Goal: Task Accomplishment & Management: Use online tool/utility

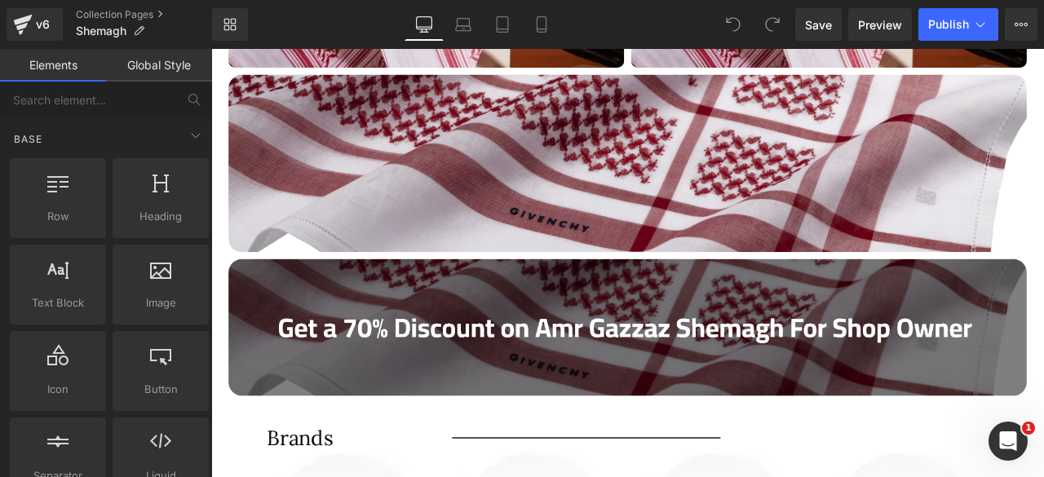
scroll to position [1035, 0]
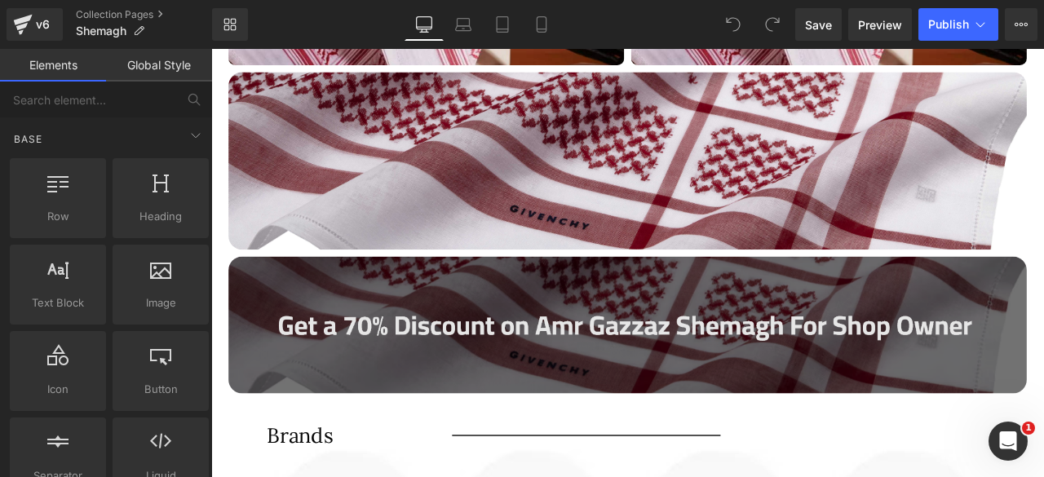
click at [584, 375] on img at bounding box center [705, 375] width 946 height 161
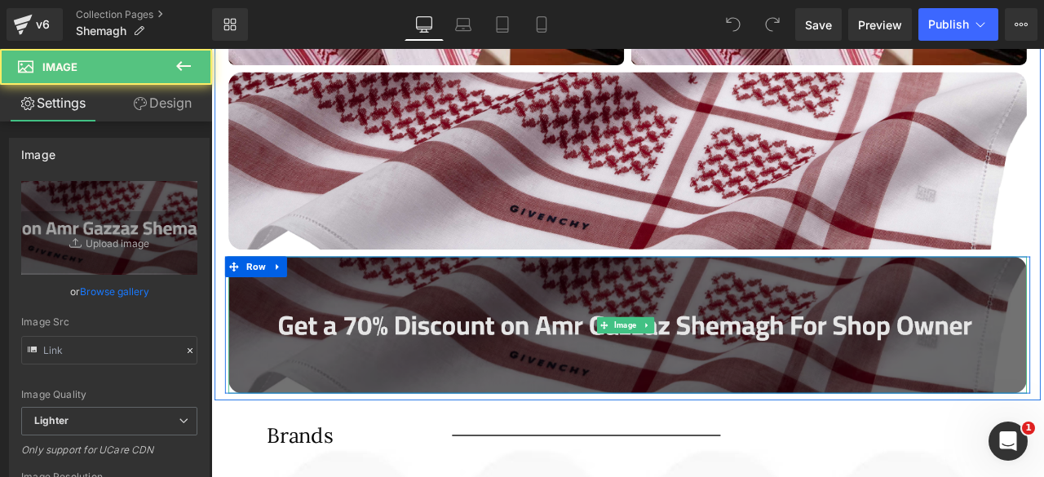
type input "[URL][DOMAIN_NAME]"
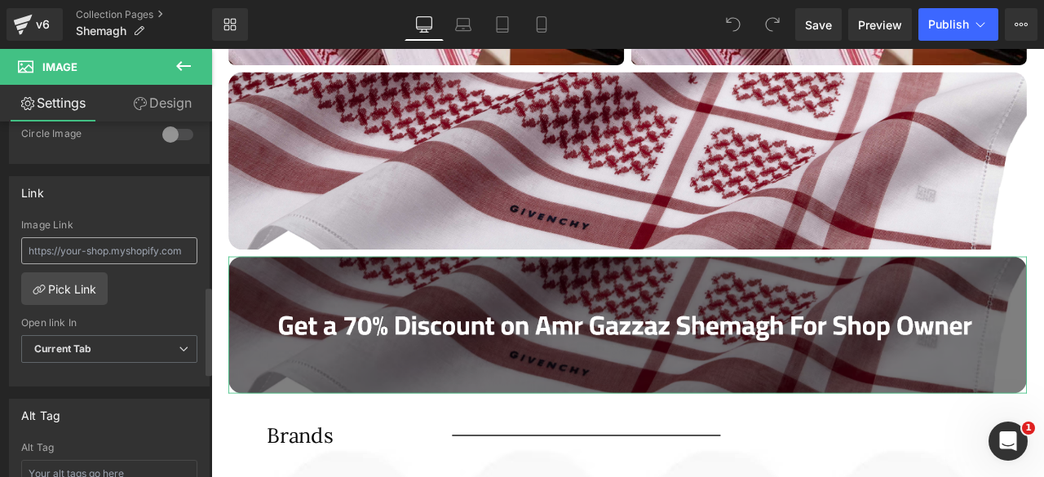
scroll to position [659, 0]
click at [80, 280] on link "Pick Link" at bounding box center [64, 291] width 86 height 33
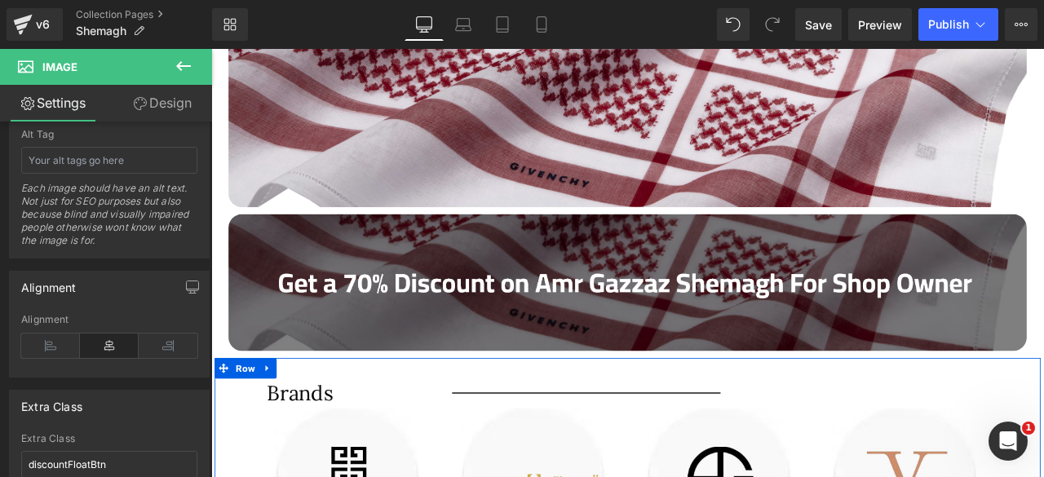
scroll to position [1070, 0]
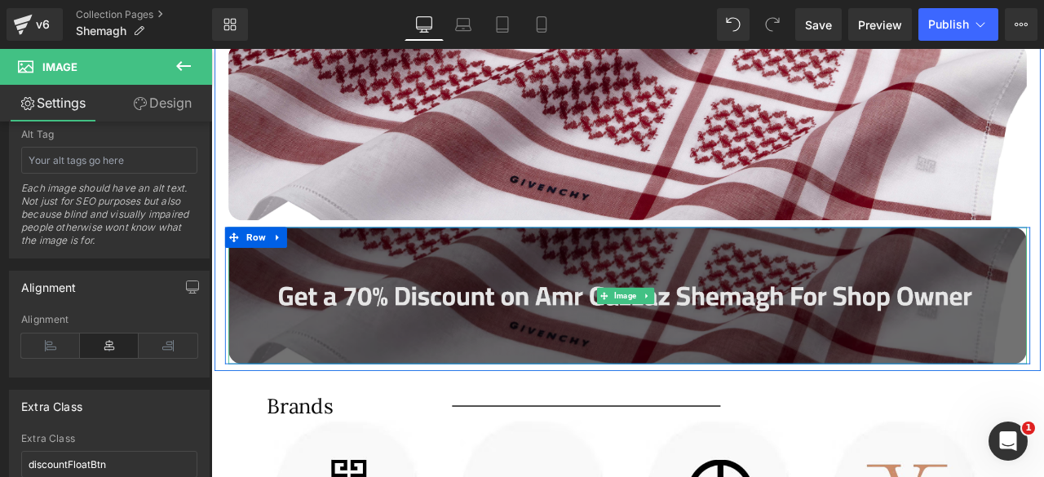
click at [517, 326] on img at bounding box center [705, 340] width 946 height 161
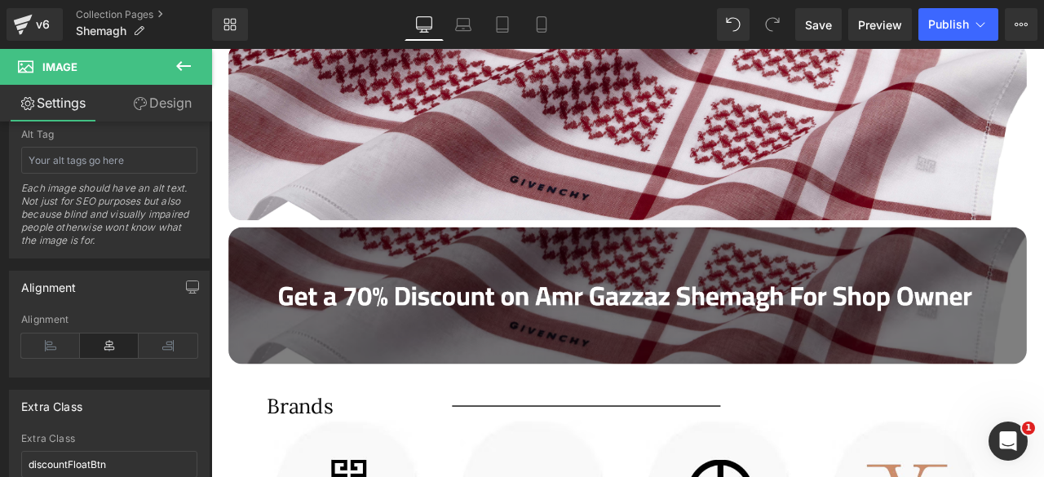
click at [174, 57] on icon at bounding box center [184, 66] width 20 height 20
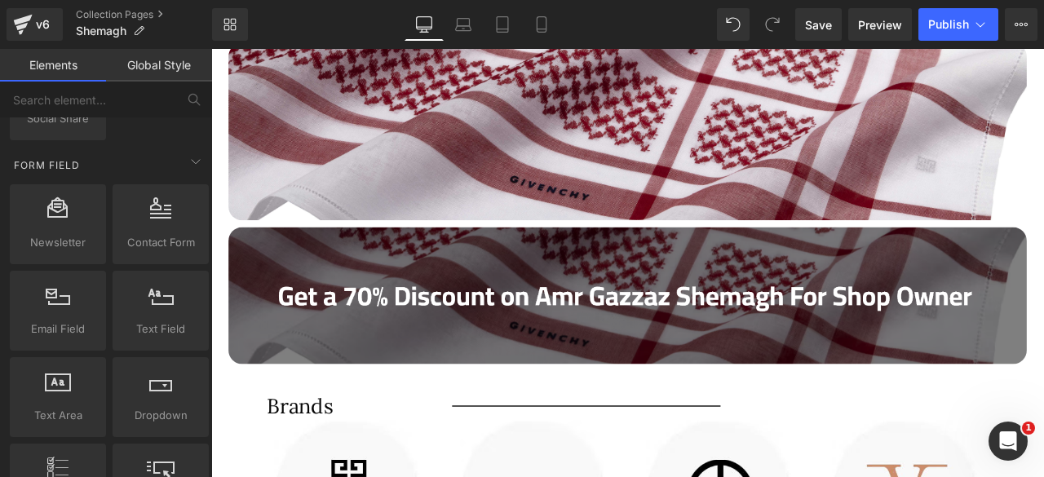
scroll to position [2388, 0]
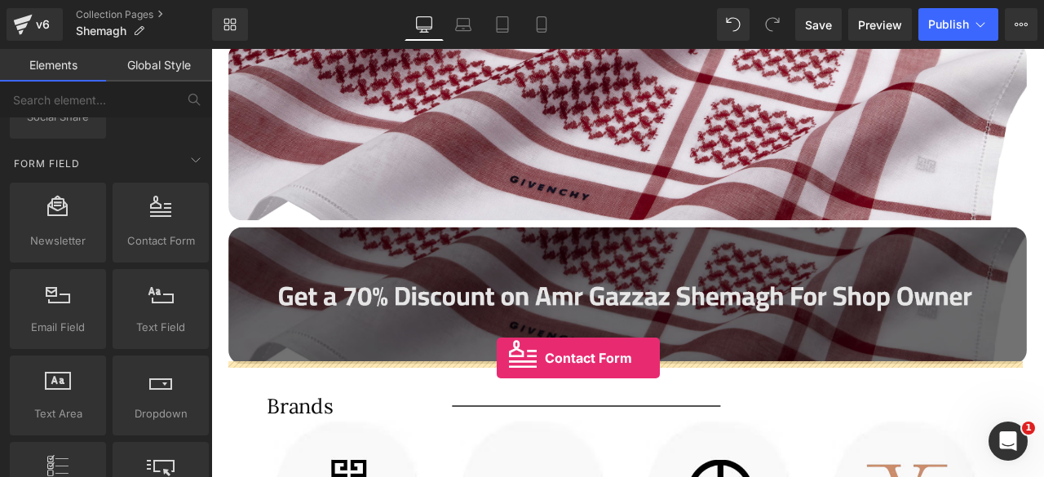
drag, startPoint x: 360, startPoint y: 254, endPoint x: 550, endPoint y: 415, distance: 248.2
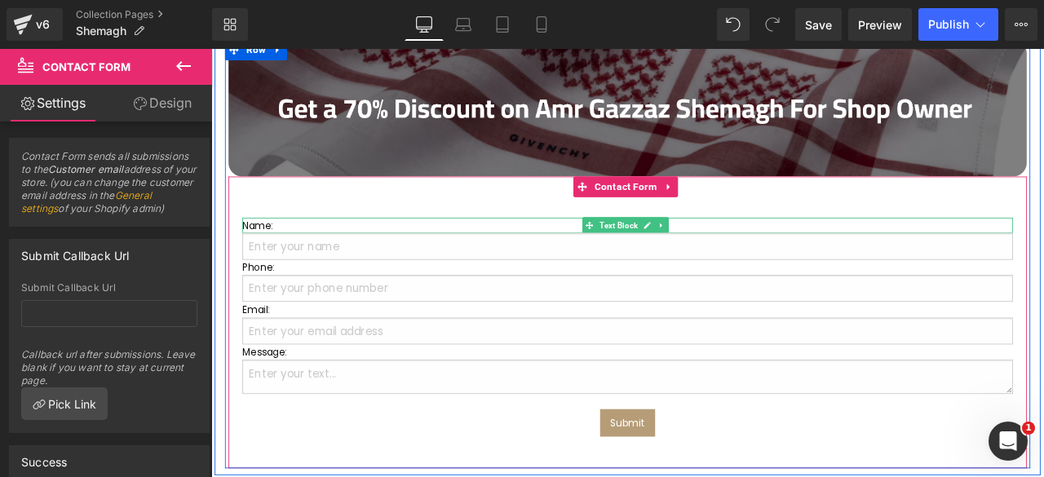
scroll to position [1304, 0]
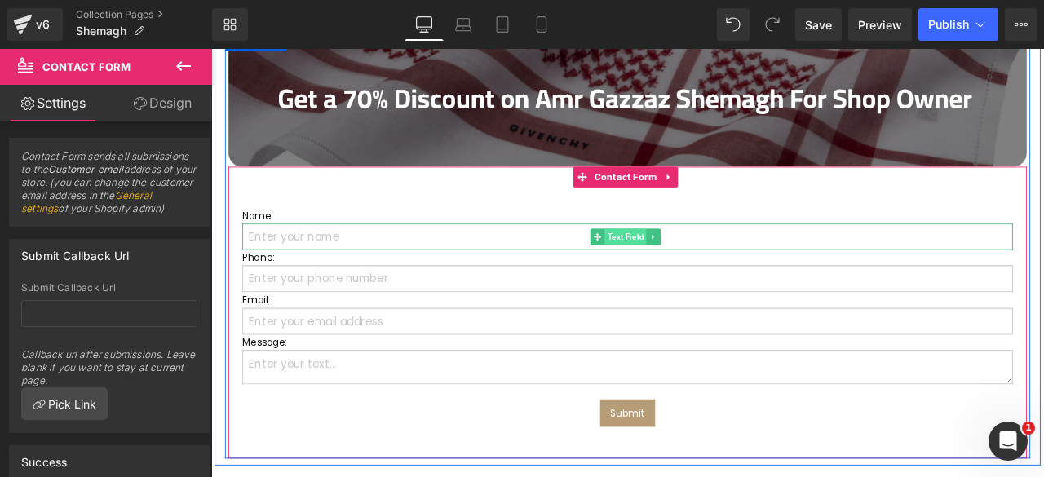
click at [699, 262] on link "Text Field" at bounding box center [693, 272] width 67 height 20
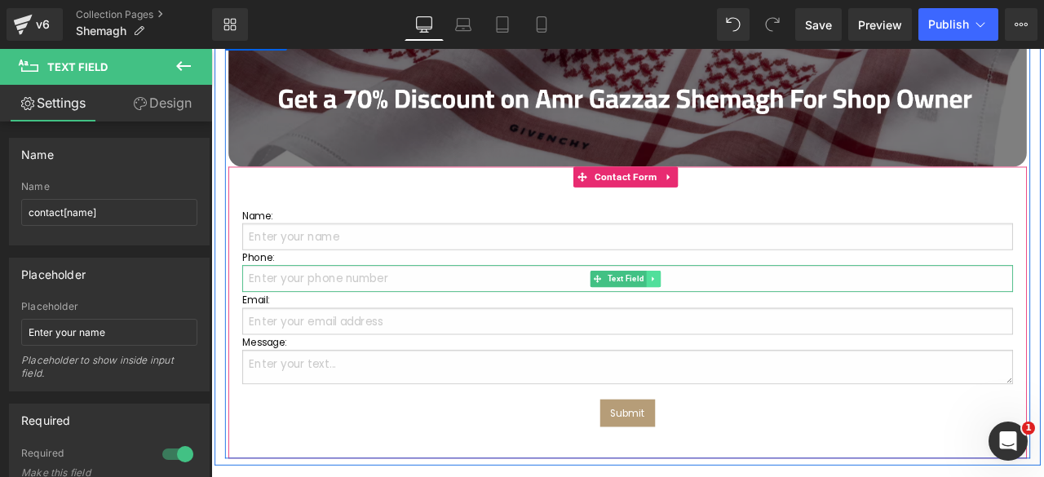
click at [731, 317] on icon at bounding box center [735, 321] width 9 height 10
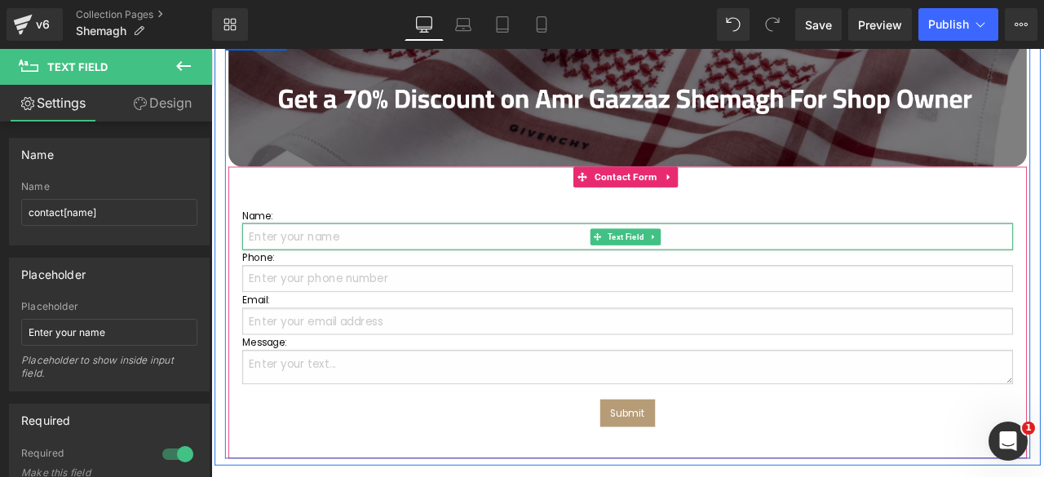
click at [372, 262] on input "text" at bounding box center [704, 271] width 913 height 32
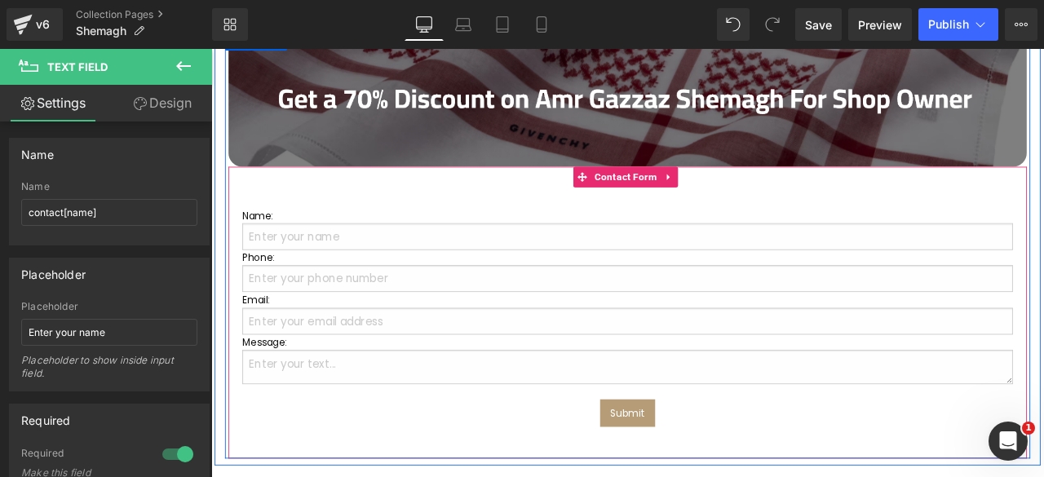
click at [391, 213] on div "Name: Text Block Text Field Phone: Text Block Text Field Email: Text Block Emai…" at bounding box center [705, 361] width 946 height 346
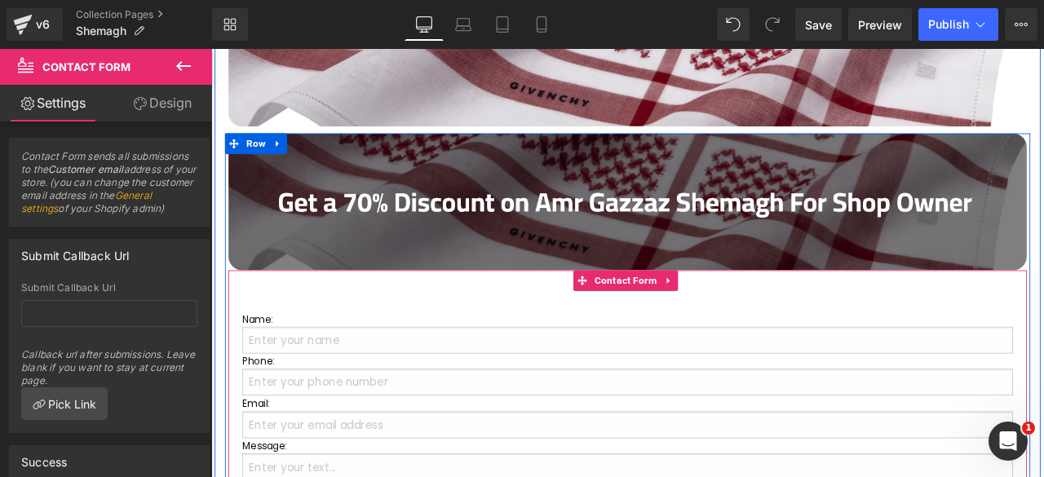
scroll to position [1179, 0]
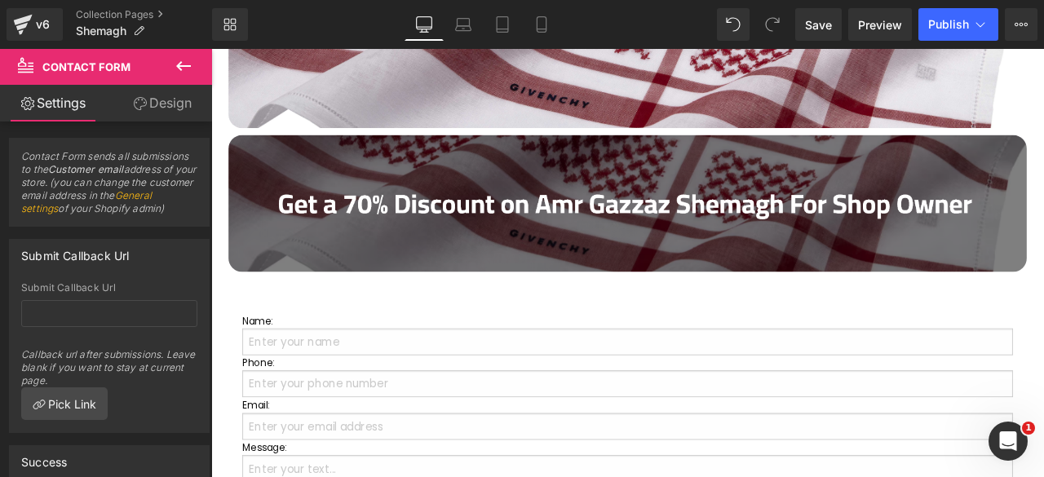
click at [181, 64] on icon at bounding box center [184, 66] width 20 height 20
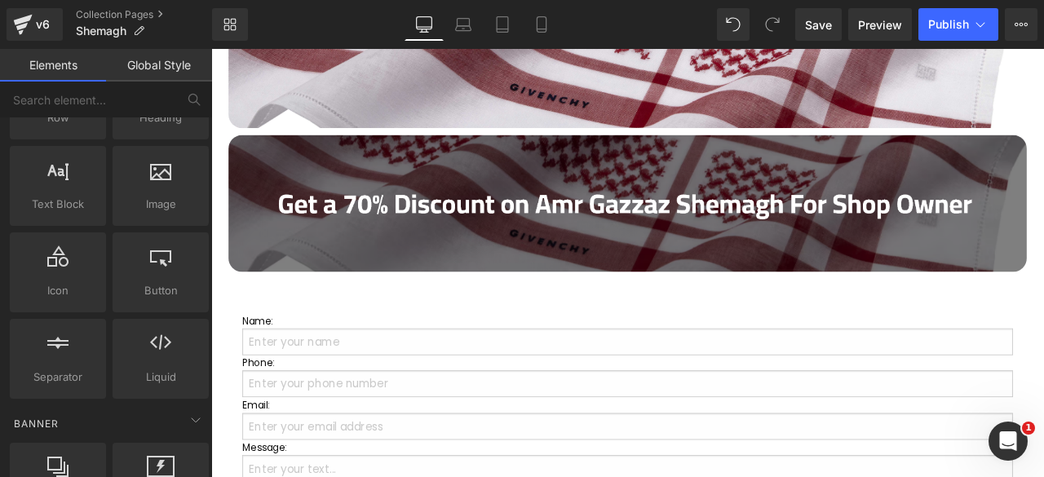
scroll to position [0, 0]
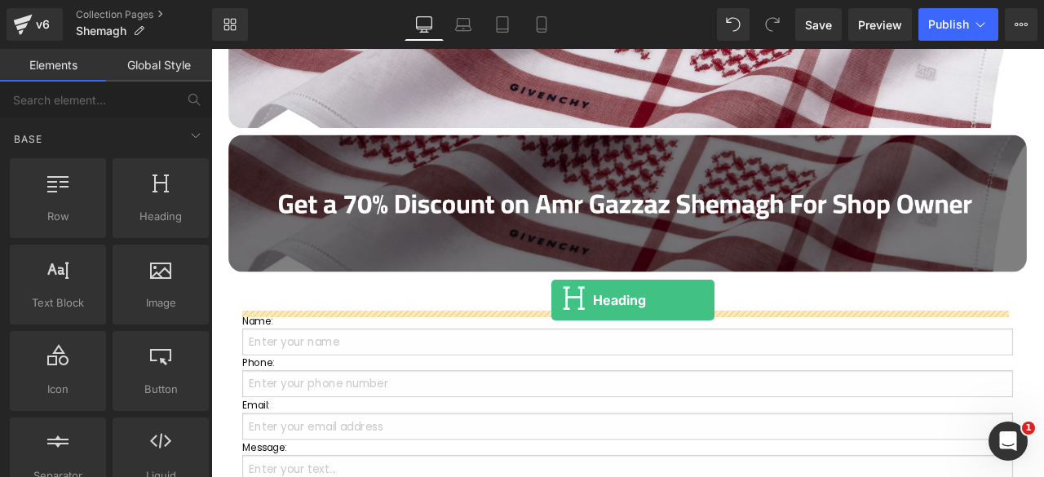
drag, startPoint x: 360, startPoint y: 239, endPoint x: 614, endPoint y: 347, distance: 275.5
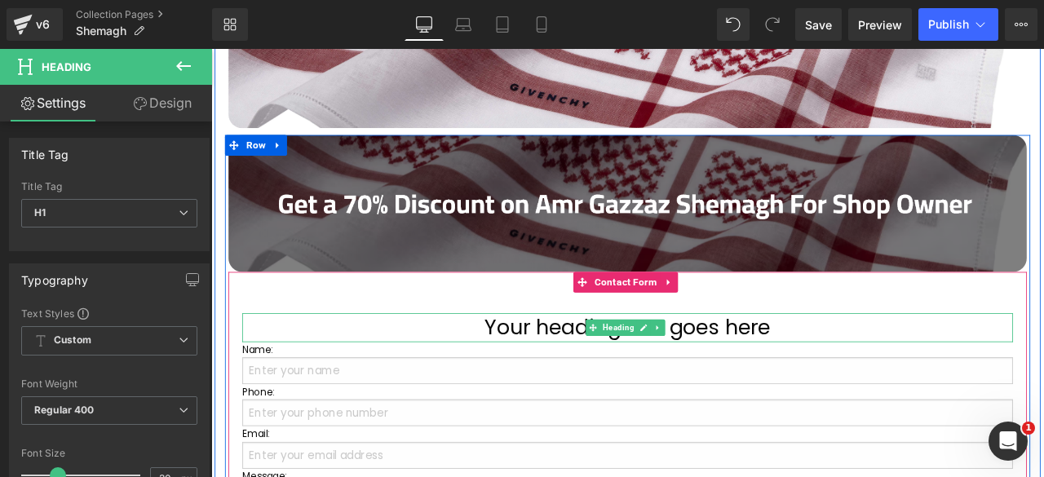
click at [614, 369] on h1 "Your heading text goes here" at bounding box center [704, 379] width 913 height 34
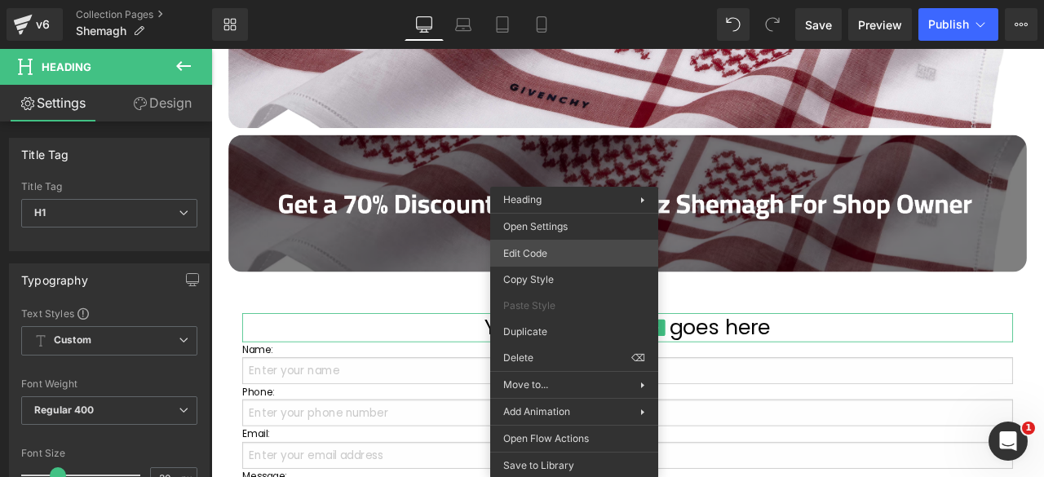
click at [530, 0] on div "Heading You are previewing how the will restyle your page. You can not edit Ele…" at bounding box center [522, 0] width 1044 height 0
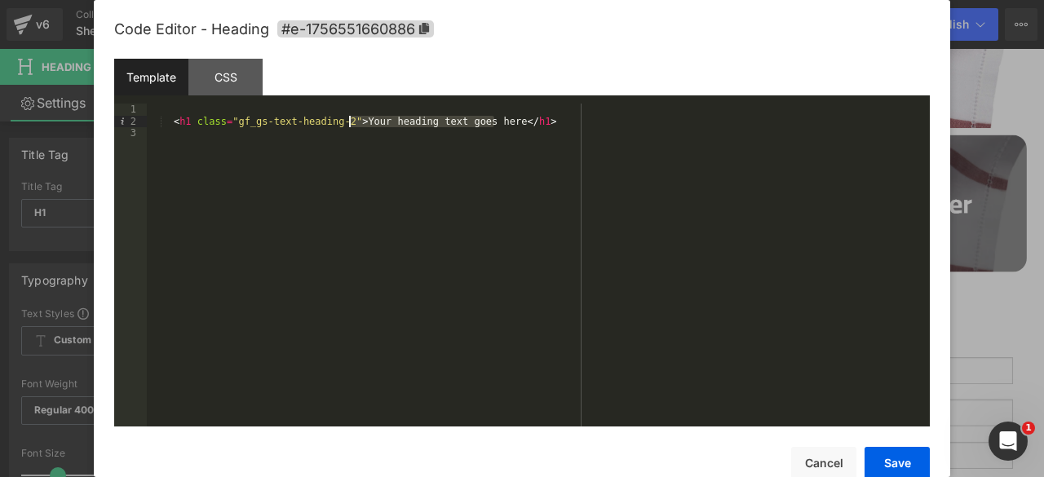
drag, startPoint x: 494, startPoint y: 121, endPoint x: 347, endPoint y: 117, distance: 146.9
click at [347, 117] on div "< h1 class = "gf_gs-text-heading-2" > Your heading text goes here </ h1 >" at bounding box center [538, 277] width 783 height 347
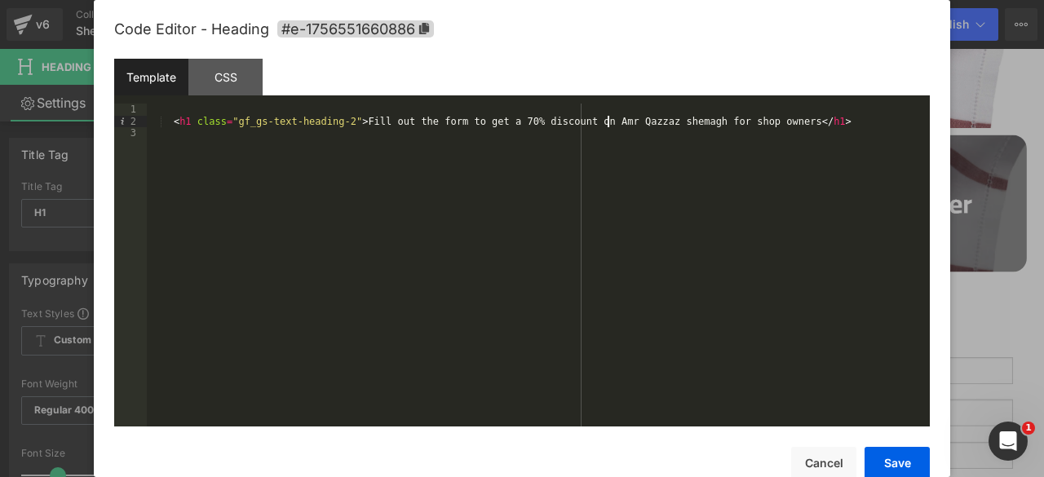
click at [607, 121] on div "< h1 class = "gf_gs-text-heading-2" > Fill out the form to get a 70% discount o…" at bounding box center [538, 277] width 783 height 347
click at [889, 461] on button "Save" at bounding box center [896, 463] width 65 height 33
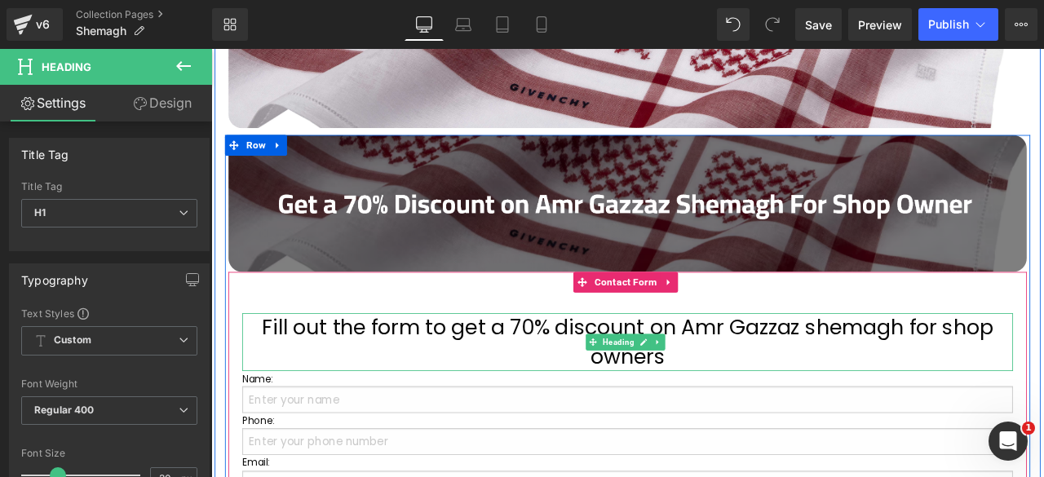
click at [643, 378] on h1 "Fill out the form to get a 70% discount on Amr Gazzaz shemagh for shop owners" at bounding box center [704, 396] width 913 height 68
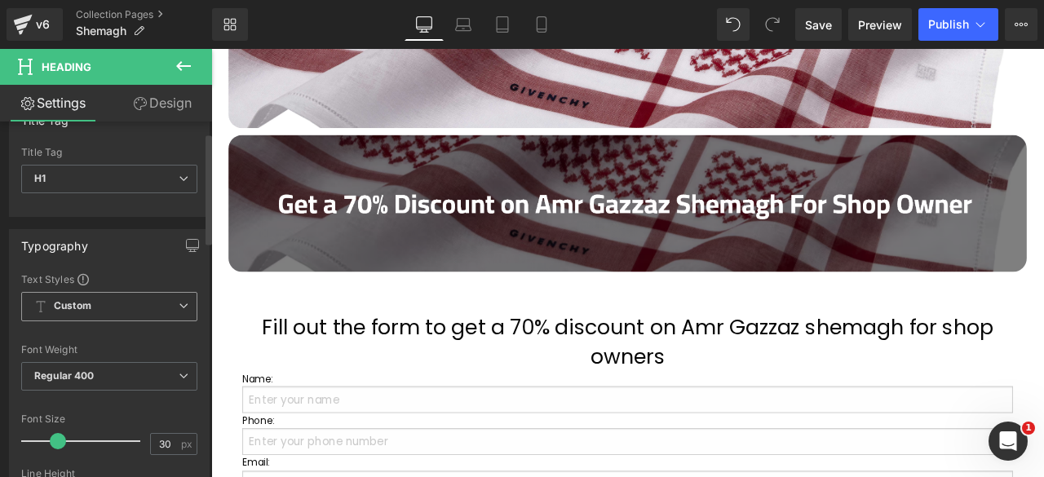
scroll to position [35, 0]
click at [131, 304] on span "Custom Setup Global Style" at bounding box center [109, 305] width 176 height 29
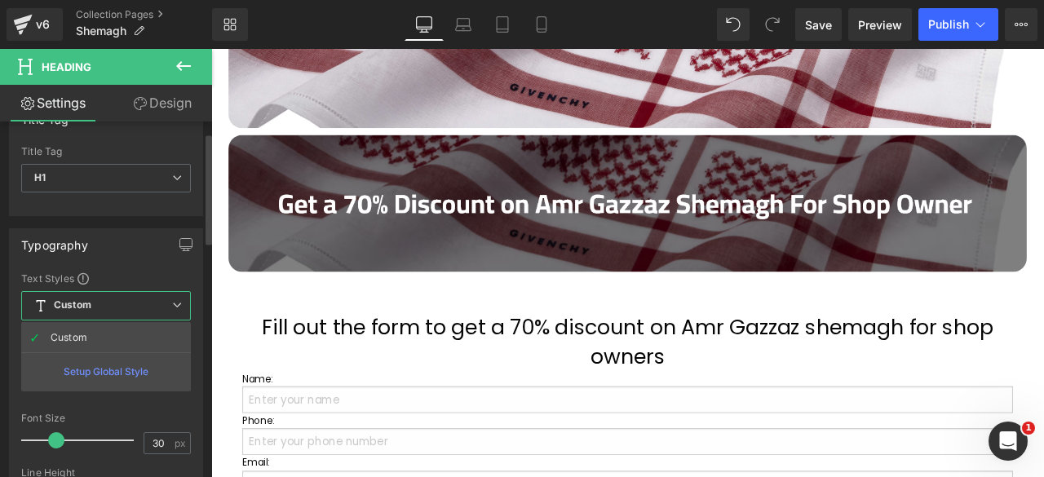
click at [131, 304] on span "Custom Setup Global Style" at bounding box center [106, 305] width 170 height 29
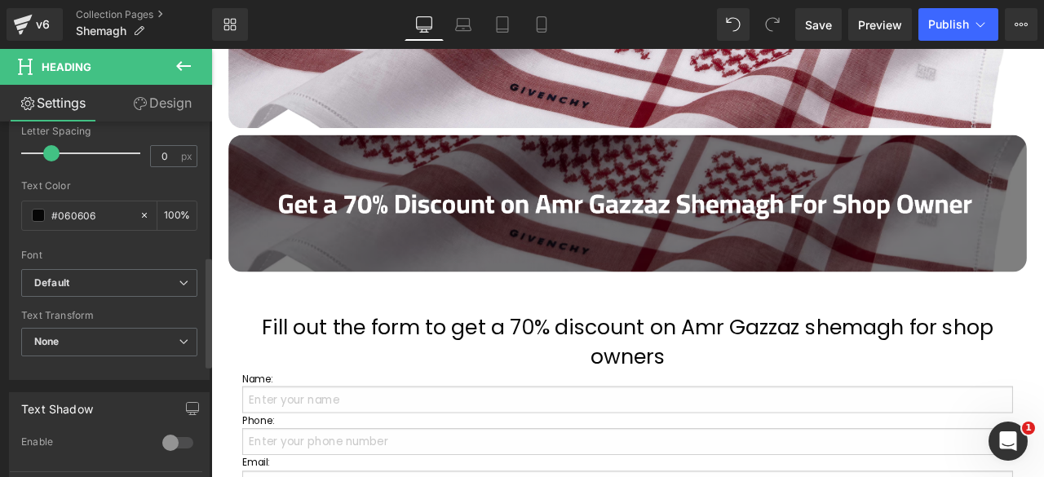
scroll to position [454, 0]
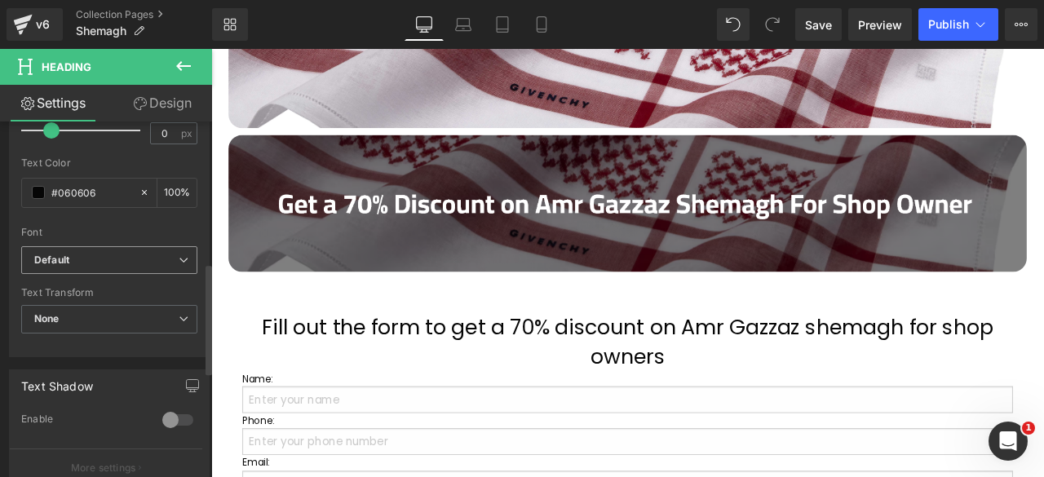
click at [122, 254] on b "Default" at bounding box center [106, 261] width 144 height 14
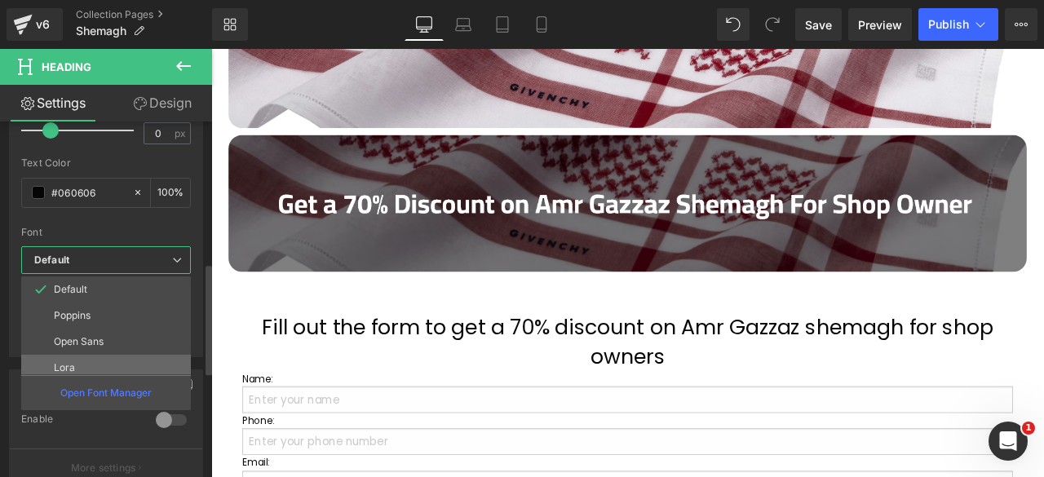
click at [65, 363] on p "Lora" at bounding box center [64, 367] width 21 height 11
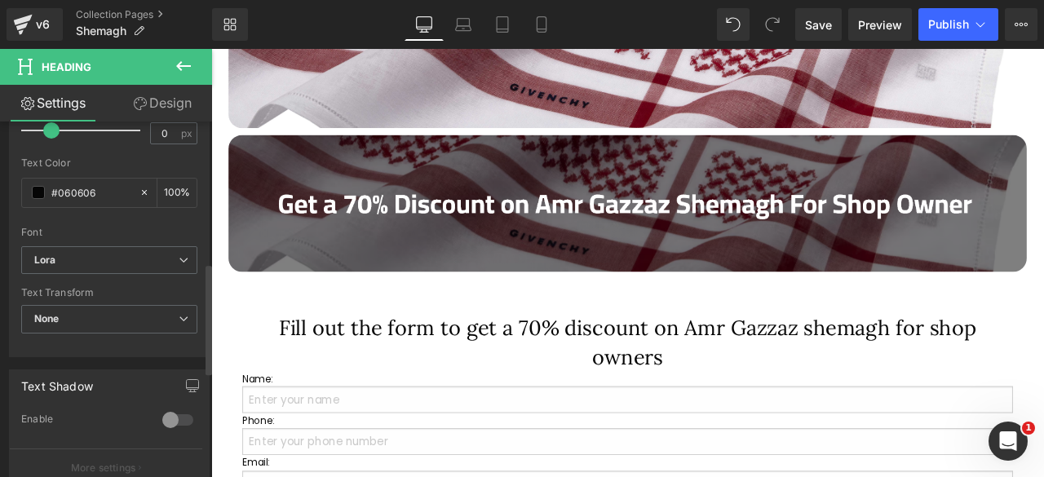
click at [129, 211] on div "Text Color #060606 100 %" at bounding box center [109, 191] width 176 height 69
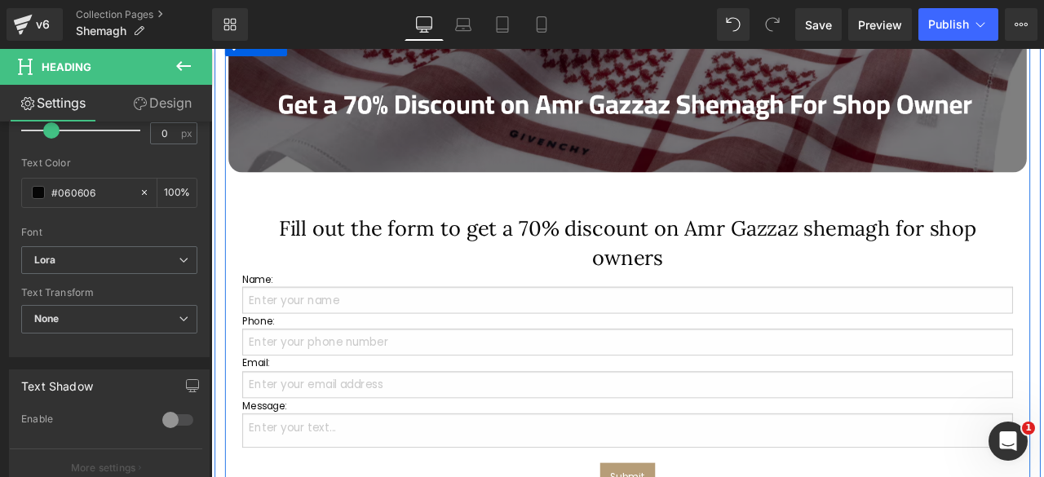
scroll to position [1298, 0]
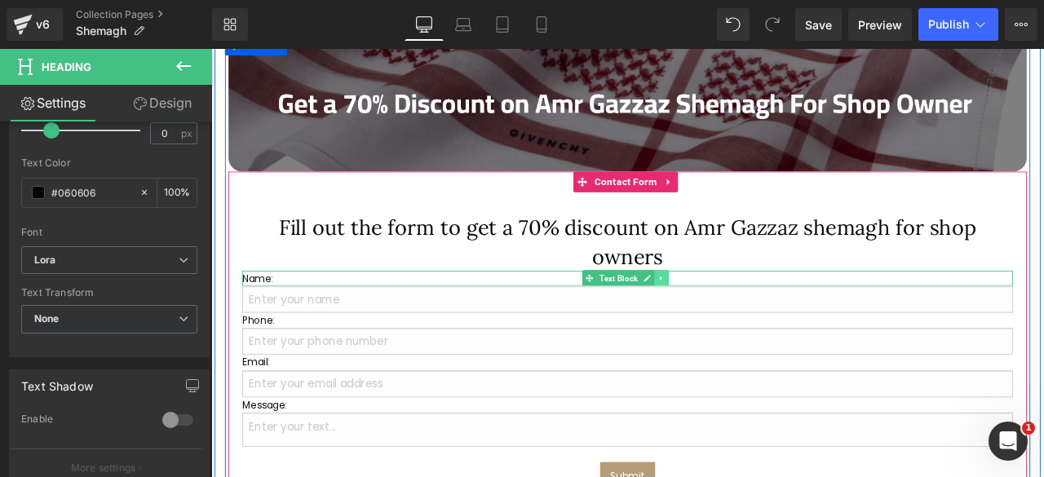
click at [740, 316] on icon at bounding box center [744, 321] width 9 height 10
click at [734, 316] on icon at bounding box center [736, 320] width 9 height 9
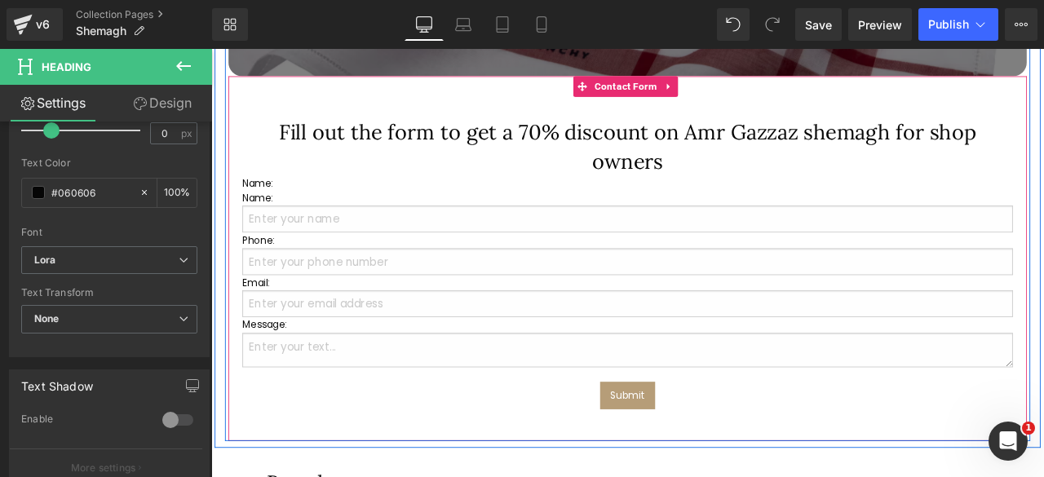
scroll to position [1409, 0]
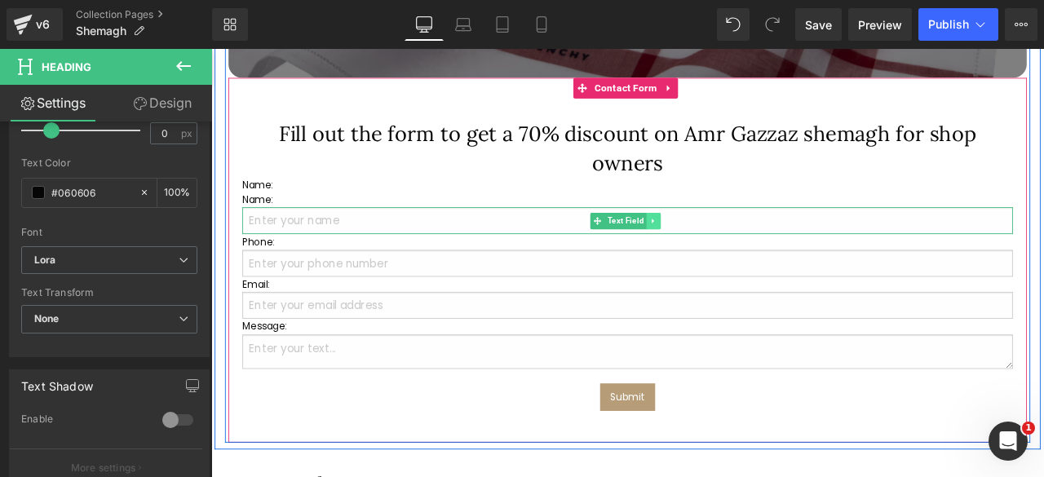
click at [734, 254] on link at bounding box center [735, 253] width 17 height 20
click at [722, 248] on icon at bounding box center [726, 252] width 9 height 9
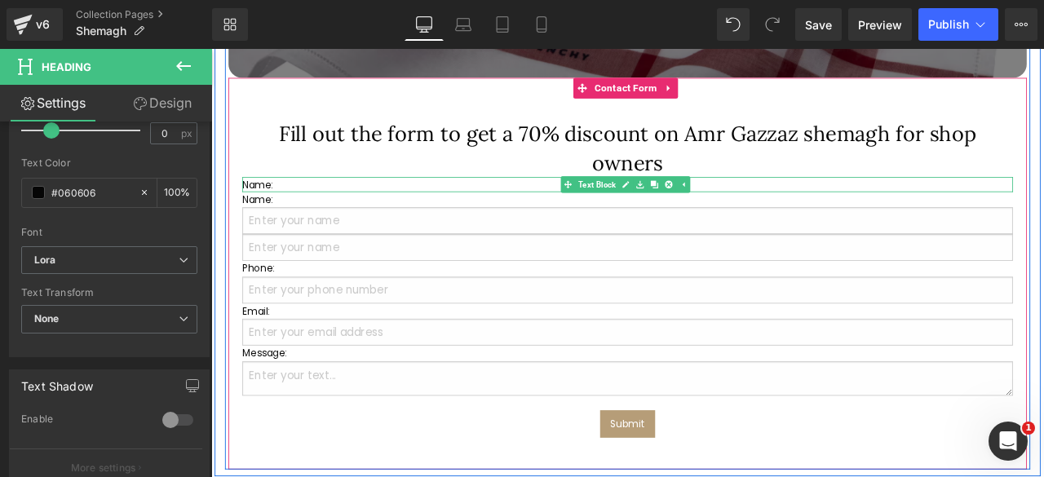
scroll to position [1362, 0]
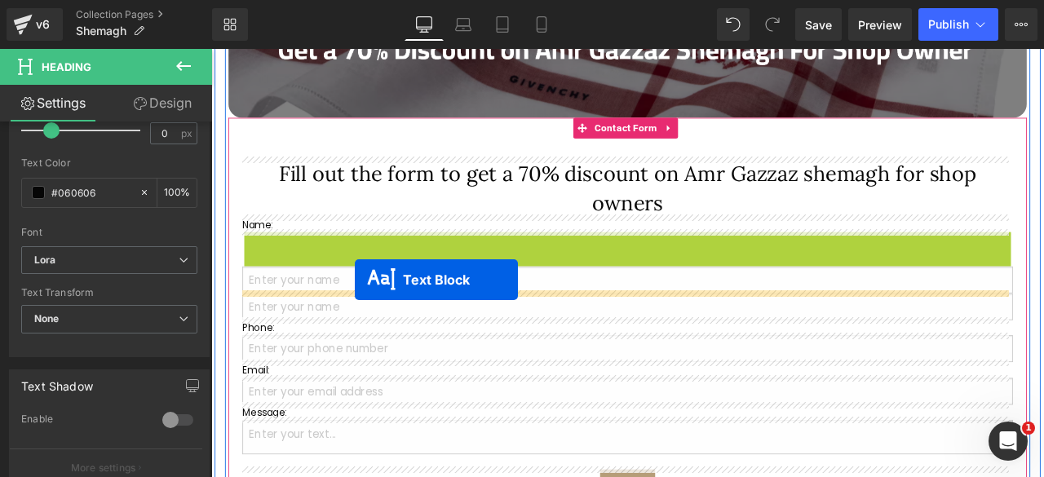
drag, startPoint x: 652, startPoint y: 270, endPoint x: 382, endPoint y: 322, distance: 275.7
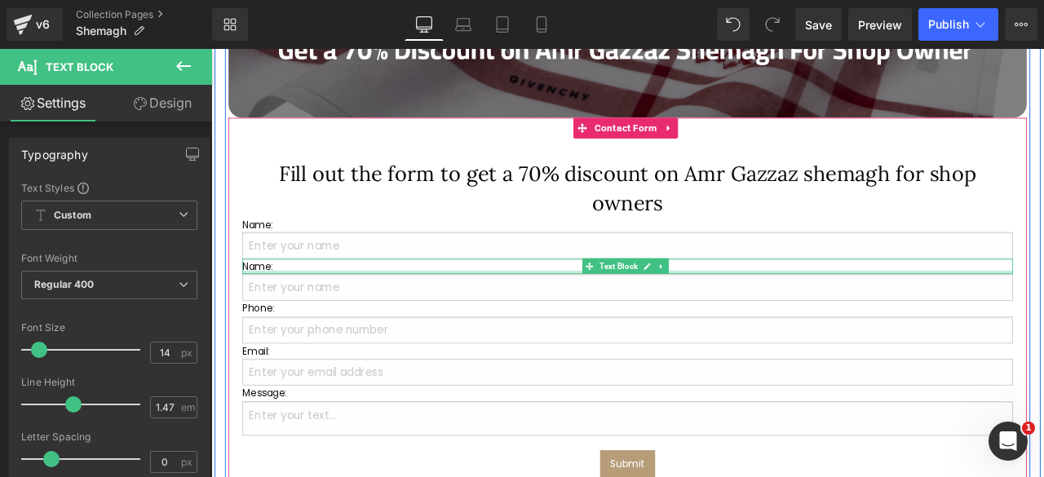
click at [264, 303] on p "Name:" at bounding box center [704, 307] width 913 height 18
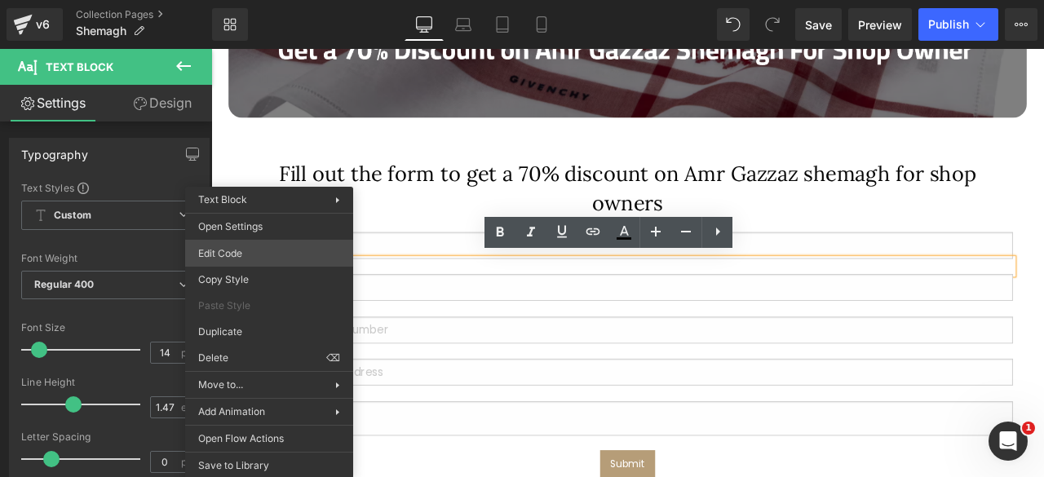
click at [230, 0] on div "Text Block You are previewing how the will restyle your page. You can not edit …" at bounding box center [522, 0] width 1044 height 0
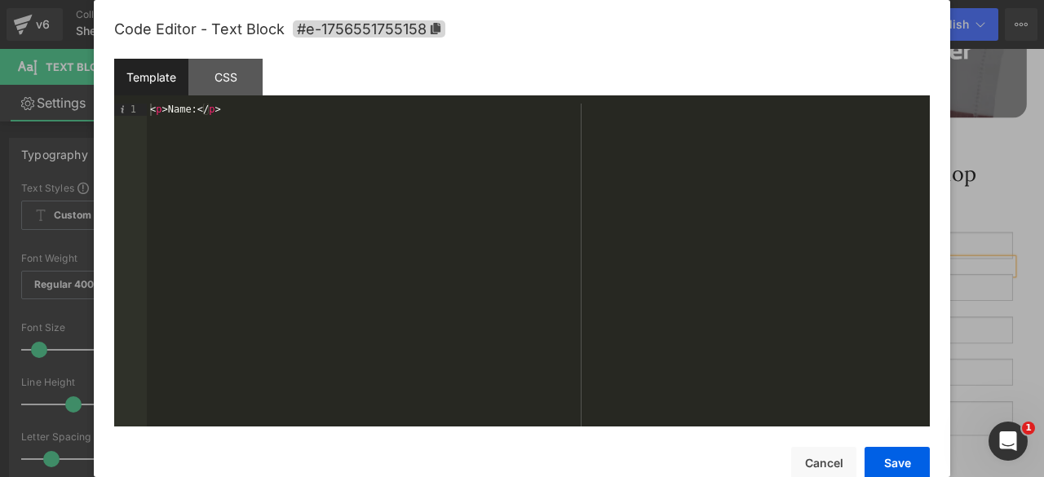
click at [183, 110] on div "< p > Name: </ p >" at bounding box center [538, 277] width 783 height 347
click at [894, 454] on button "Save" at bounding box center [896, 463] width 65 height 33
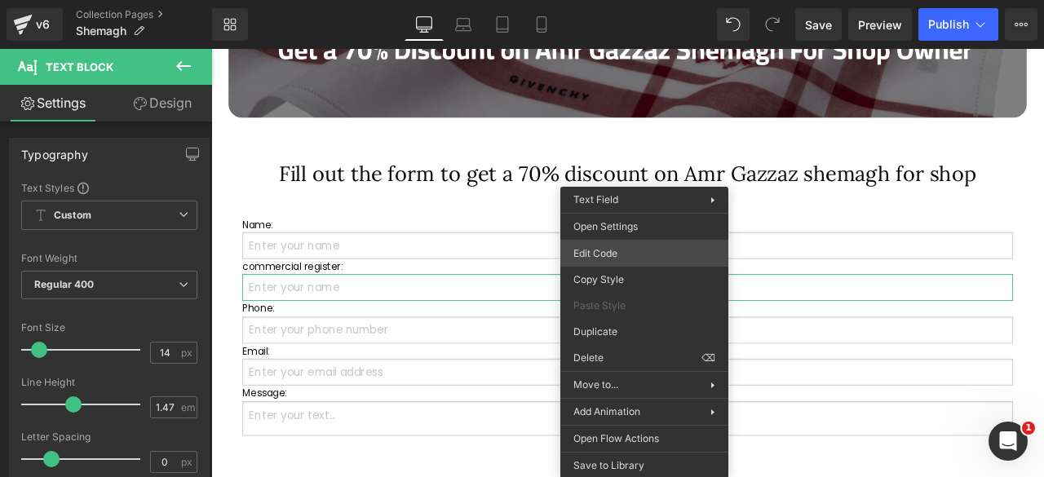
click at [618, 0] on div "Text Block You are previewing how the will restyle your page. You can not edit …" at bounding box center [522, 0] width 1044 height 0
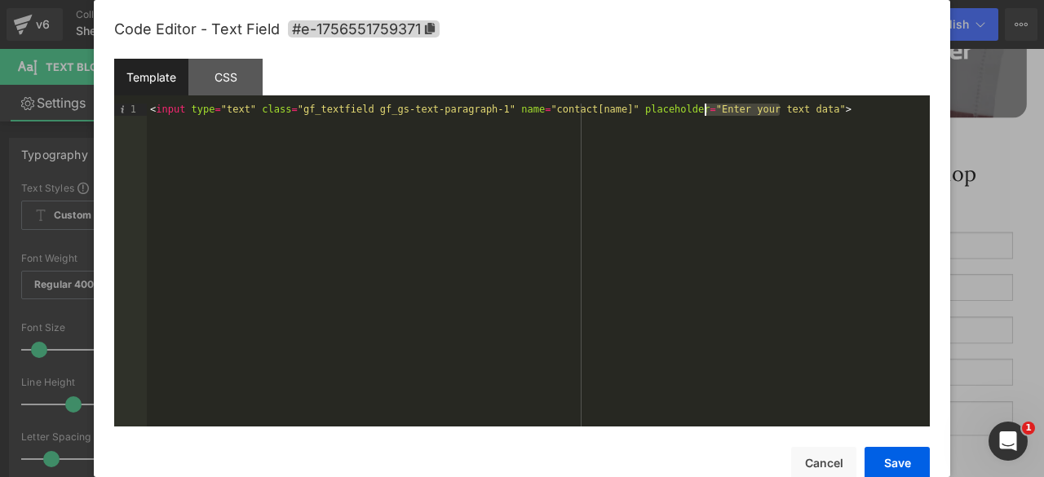
drag, startPoint x: 781, startPoint y: 108, endPoint x: 704, endPoint y: 112, distance: 77.5
click at [704, 112] on div "< input type = "text" class = "gf_textfield gf_gs-text-paragraph-1" name = "con…" at bounding box center [538, 277] width 783 height 347
drag, startPoint x: 714, startPoint y: 110, endPoint x: 727, endPoint y: 100, distance: 15.7
click at [727, 100] on div "Template CSS" at bounding box center [521, 81] width 815 height 45
click at [732, 111] on div "< input type = "text" class = "gf_textfield gf_gs-text-paragraph-1" name = "con…" at bounding box center [538, 265] width 783 height 323
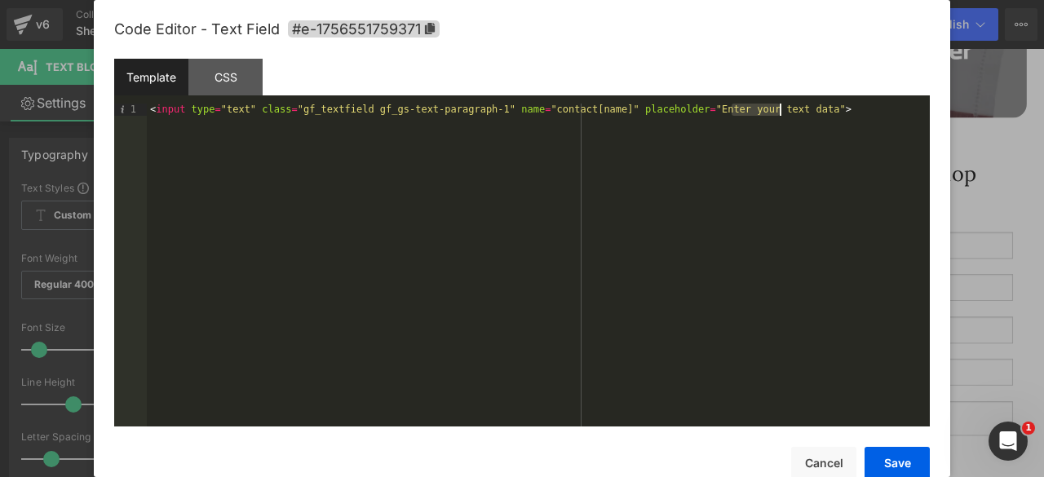
drag, startPoint x: 732, startPoint y: 111, endPoint x: 780, endPoint y: 109, distance: 48.1
click at [780, 109] on div "< input type = "text" class = "gf_textfield gf_gs-text-paragraph-1" name = "con…" at bounding box center [538, 277] width 783 height 347
click at [890, 452] on button "Save" at bounding box center [896, 463] width 65 height 33
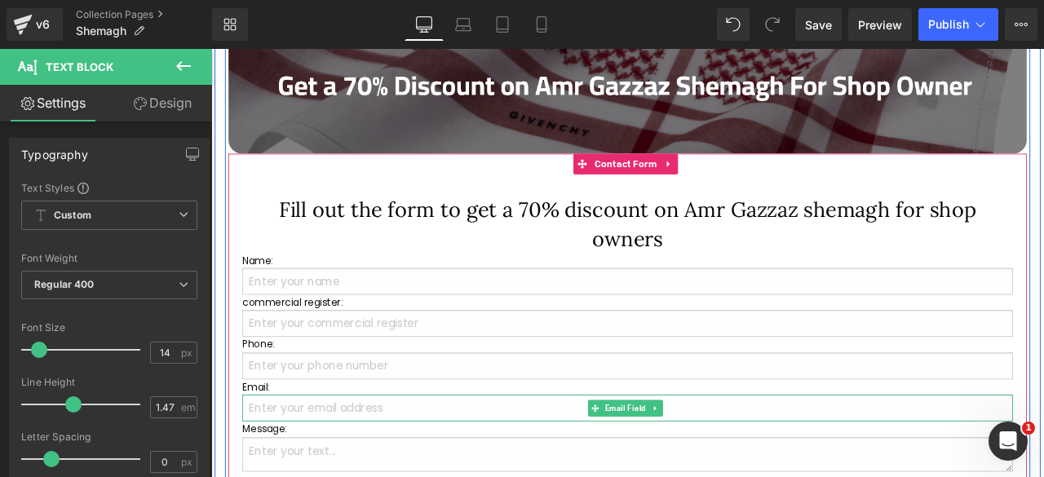
scroll to position [1295, 0]
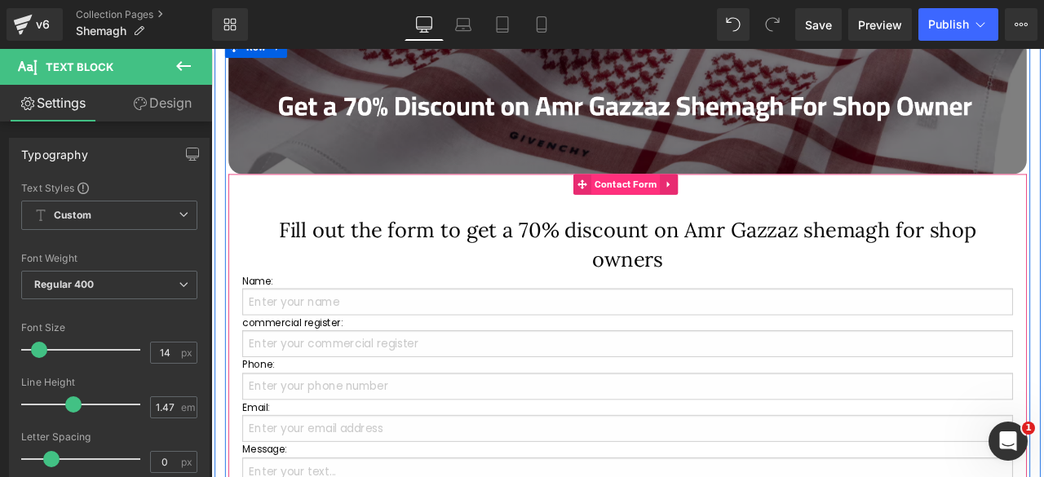
click at [689, 201] on span "Contact Form" at bounding box center [703, 209] width 82 height 24
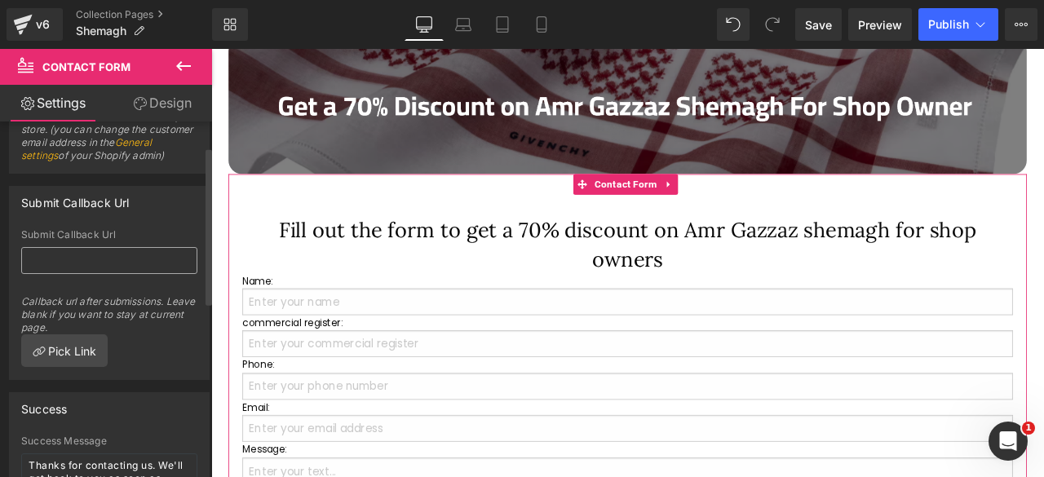
scroll to position [56, 0]
click at [58, 267] on input "text" at bounding box center [109, 257] width 176 height 27
click at [62, 355] on link "Pick Link" at bounding box center [64, 347] width 86 height 33
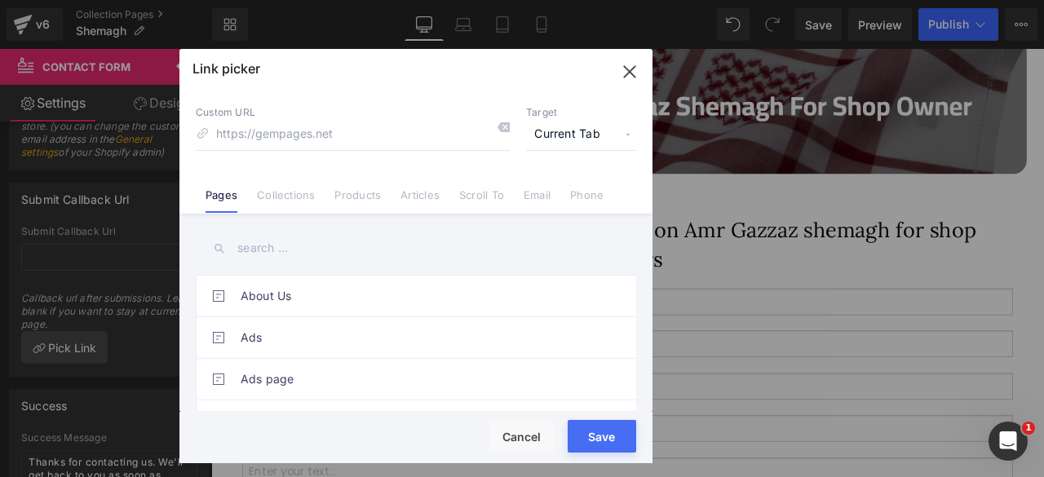
click at [629, 73] on icon "button" at bounding box center [629, 71] width 11 height 11
click at [137, 365] on div "Submit Callback Url Callback url after submissions. Leave blank if you want to …" at bounding box center [109, 301] width 199 height 150
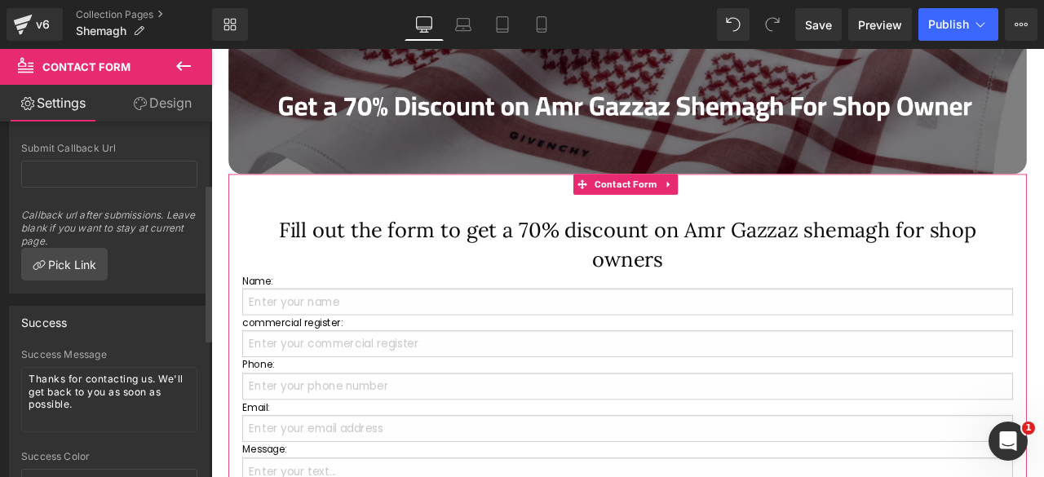
scroll to position [0, 0]
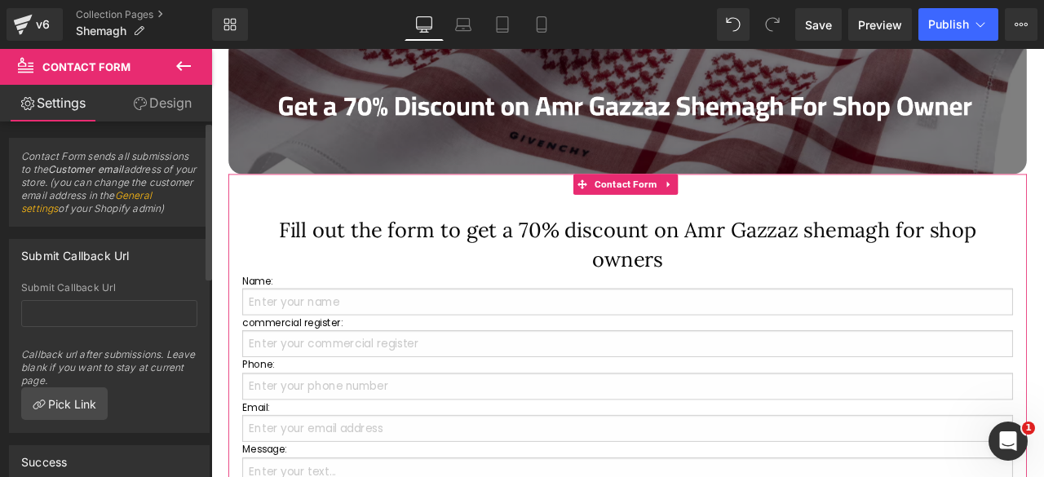
drag, startPoint x: 22, startPoint y: 155, endPoint x: 154, endPoint y: 219, distance: 147.0
click at [154, 219] on span "Contact Form sends all submissions to the Customer email address of your store.…" at bounding box center [109, 188] width 176 height 76
copy span "Contact Form sends all submissions to the Customer email address of your store.…"
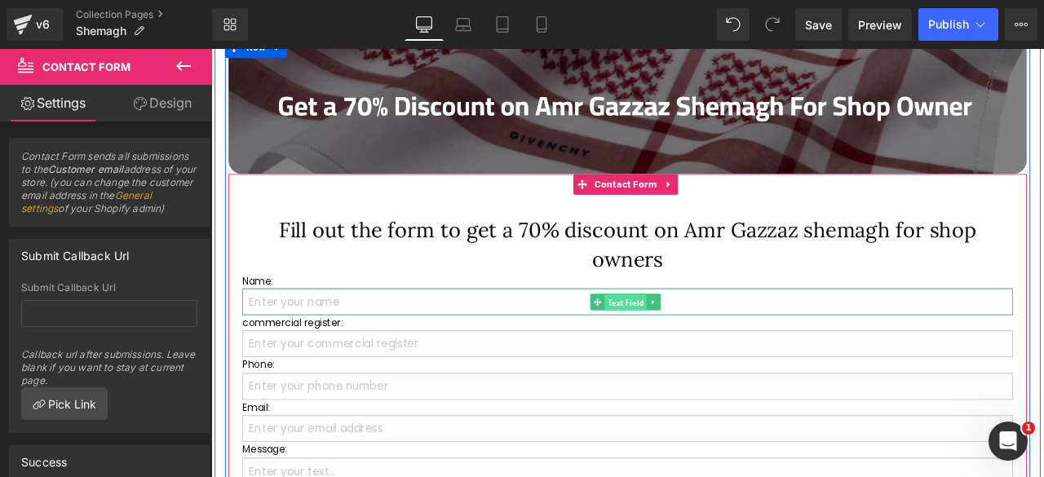
click at [694, 347] on span "Text Field" at bounding box center [703, 349] width 50 height 20
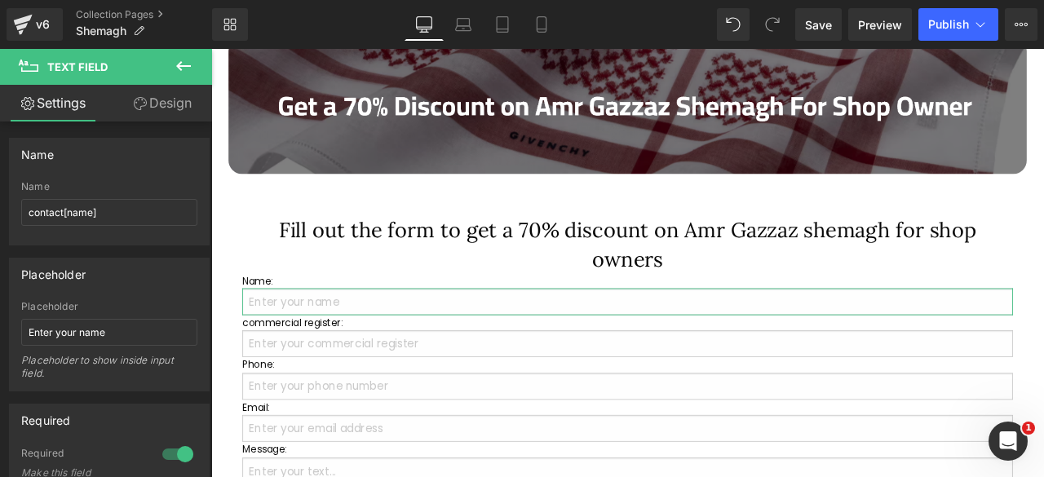
click at [145, 103] on link "Design" at bounding box center [162, 103] width 106 height 37
click at [39, 100] on link "Settings" at bounding box center [53, 103] width 106 height 37
click at [155, 104] on link "Design" at bounding box center [162, 103] width 106 height 37
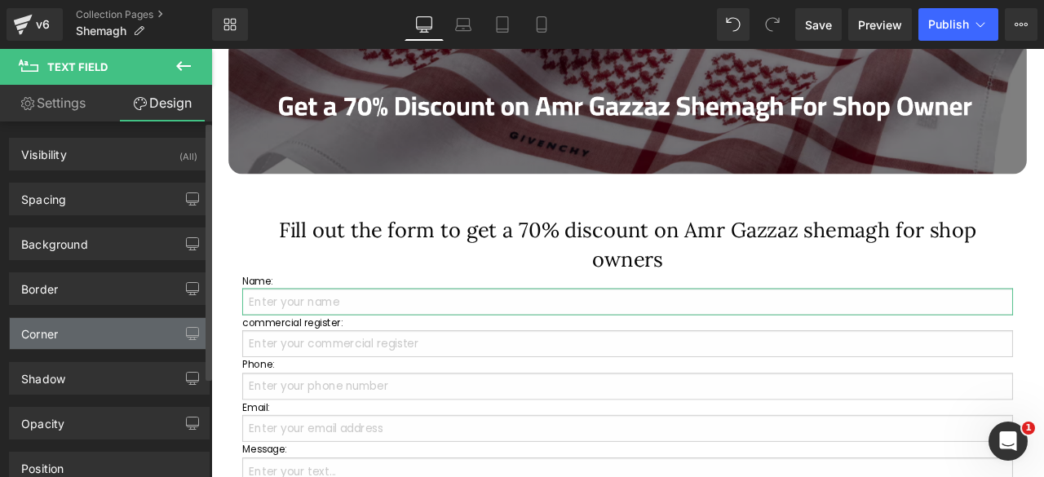
click at [49, 325] on div "Corner" at bounding box center [39, 329] width 37 height 23
click at [52, 340] on div "Corner" at bounding box center [109, 333] width 199 height 31
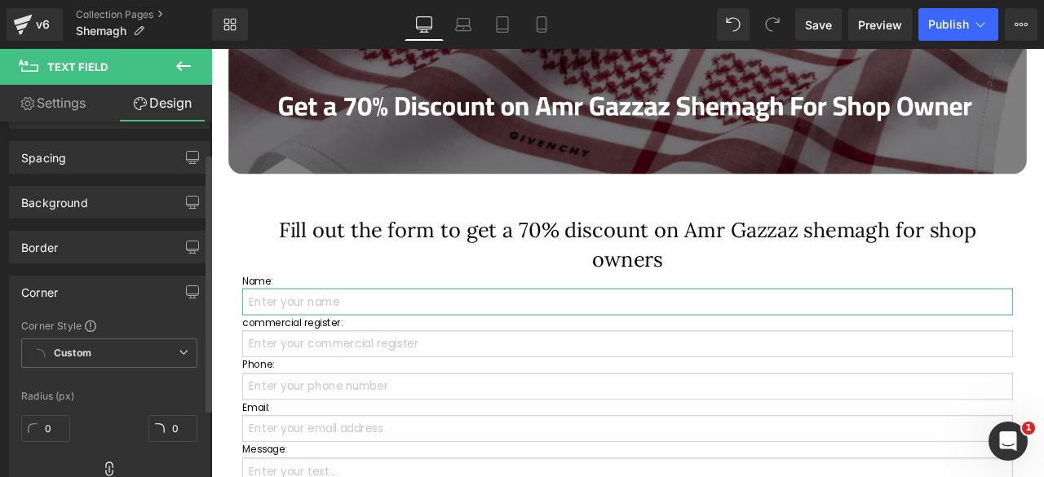
scroll to position [46, 0]
click at [49, 413] on input "0" at bounding box center [45, 423] width 49 height 27
type input "25"
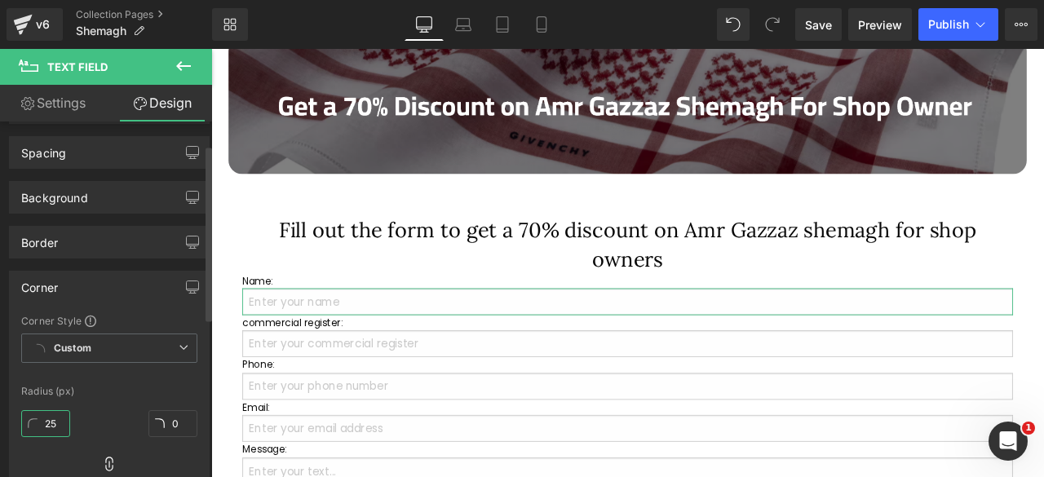
type input "25"
click at [98, 371] on div at bounding box center [109, 376] width 176 height 11
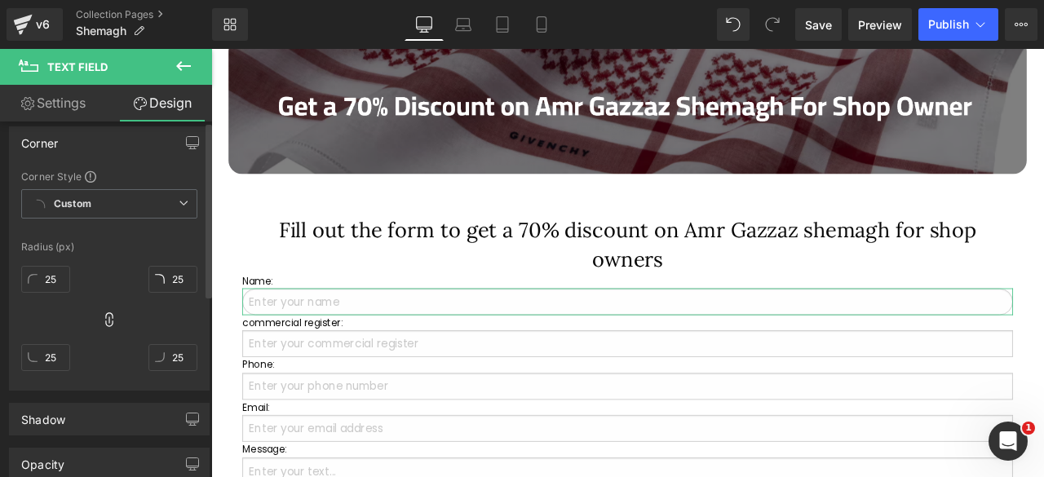
scroll to position [0, 0]
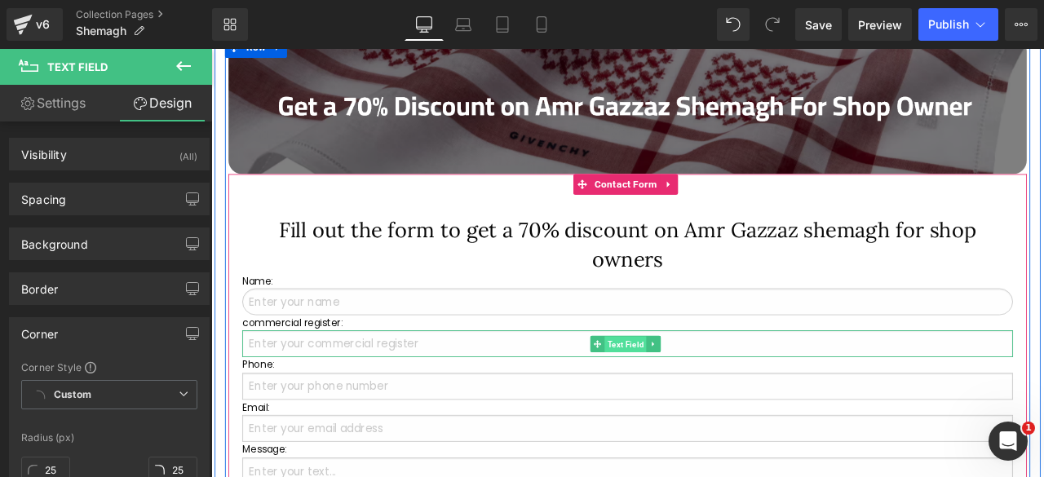
click at [700, 399] on span "Text Field" at bounding box center [703, 400] width 50 height 20
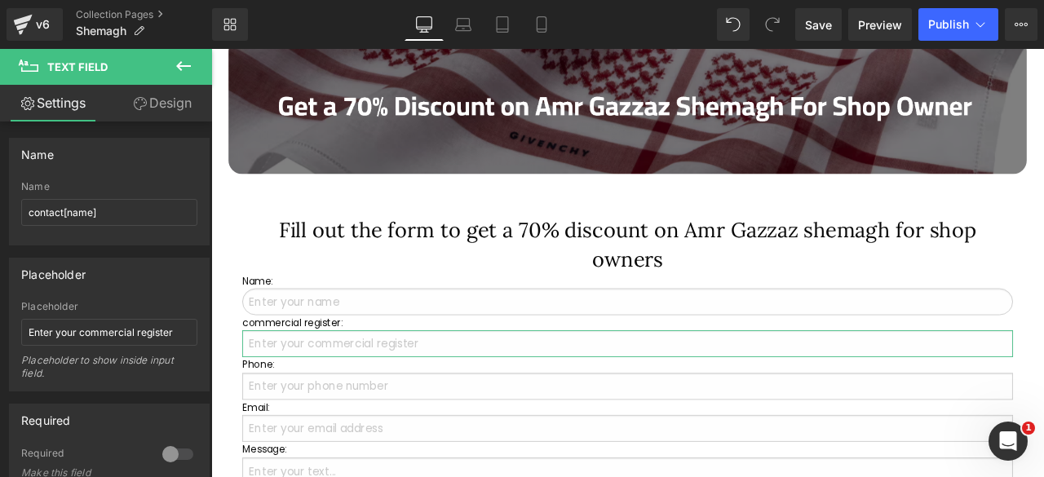
click at [161, 102] on link "Design" at bounding box center [162, 103] width 106 height 37
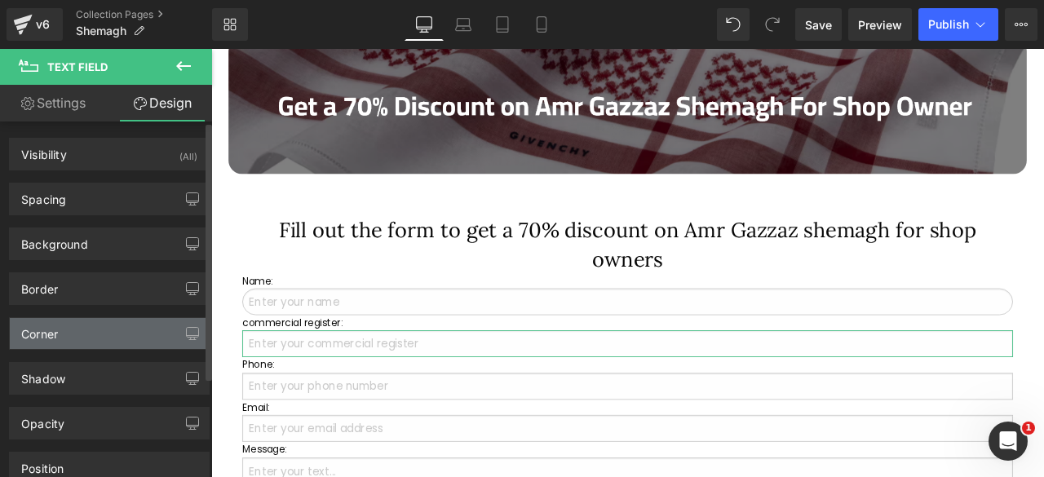
click at [60, 328] on div "Corner" at bounding box center [109, 333] width 199 height 31
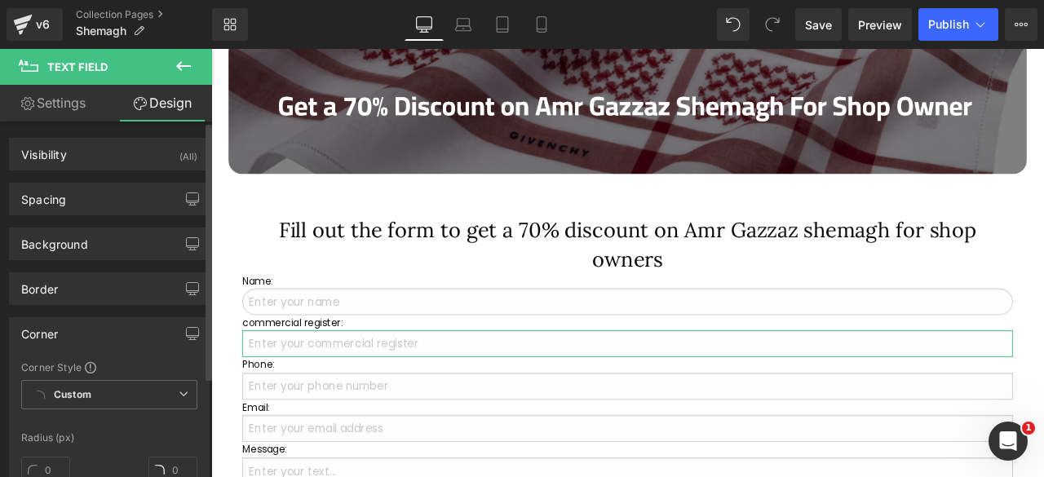
type input "0"
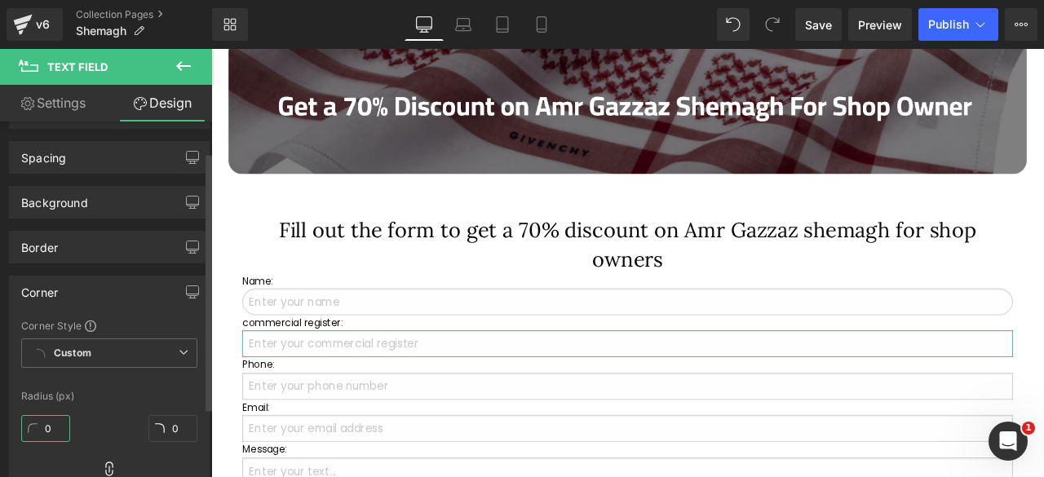
click at [46, 426] on input "0" at bounding box center [45, 428] width 49 height 27
type input "25"
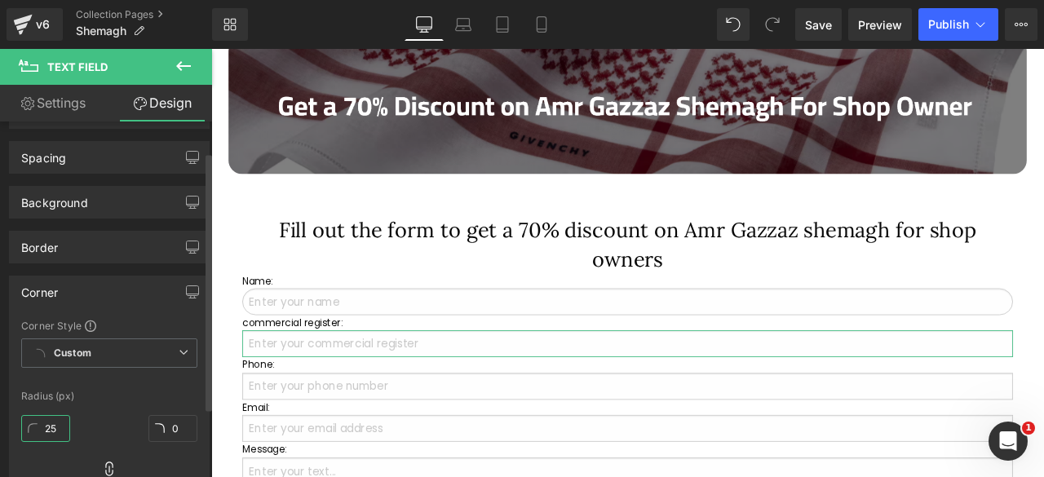
type input "25"
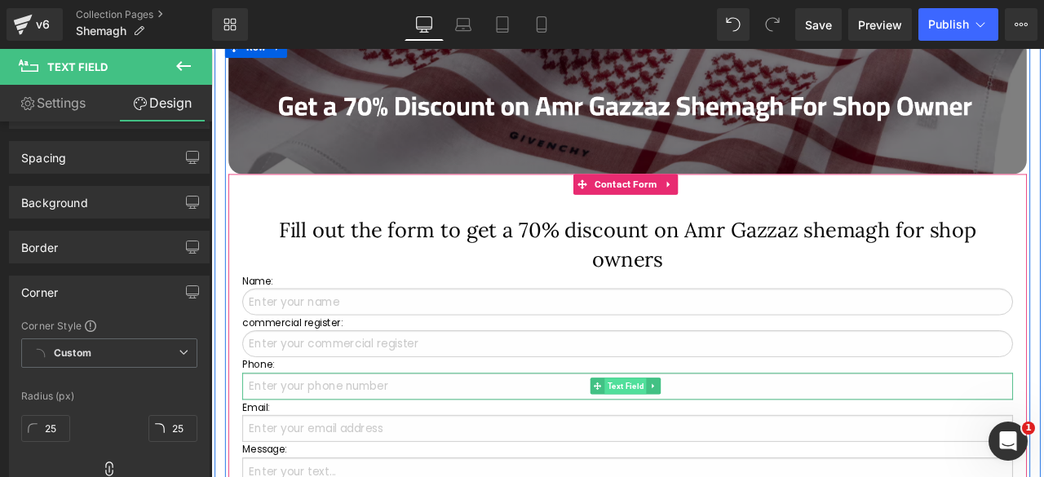
click at [694, 442] on span "Text Field" at bounding box center [703, 449] width 50 height 20
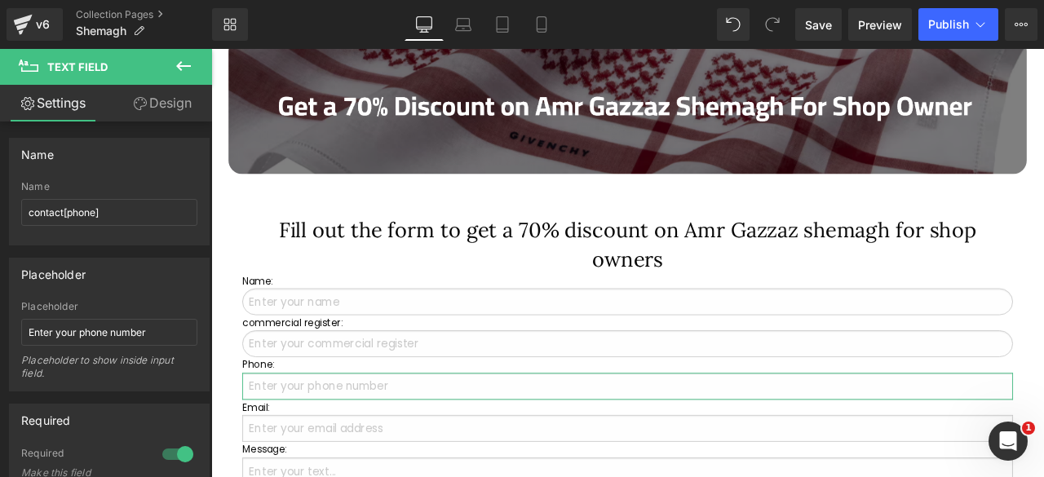
click at [157, 99] on link "Design" at bounding box center [162, 103] width 106 height 37
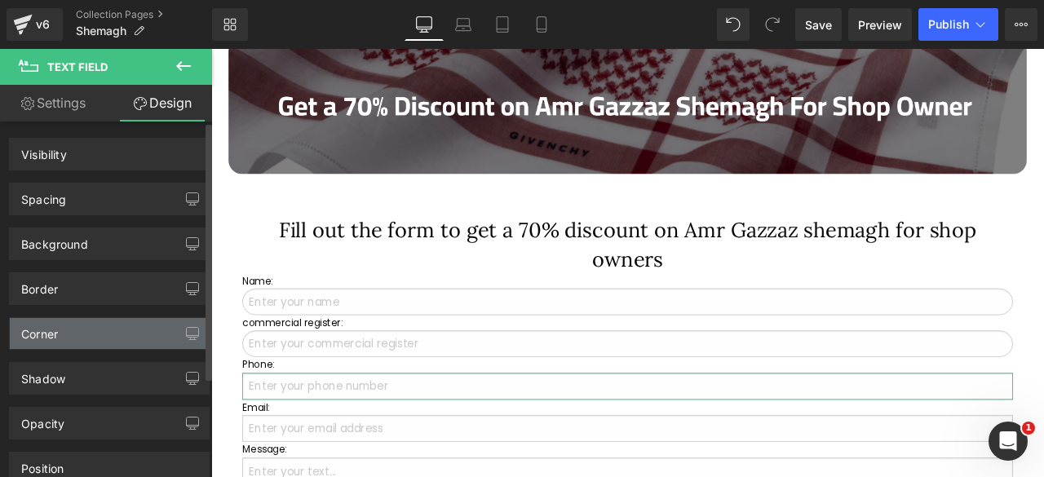
click at [43, 329] on div "Corner" at bounding box center [39, 329] width 37 height 23
click at [56, 329] on div "Corner" at bounding box center [39, 329] width 37 height 23
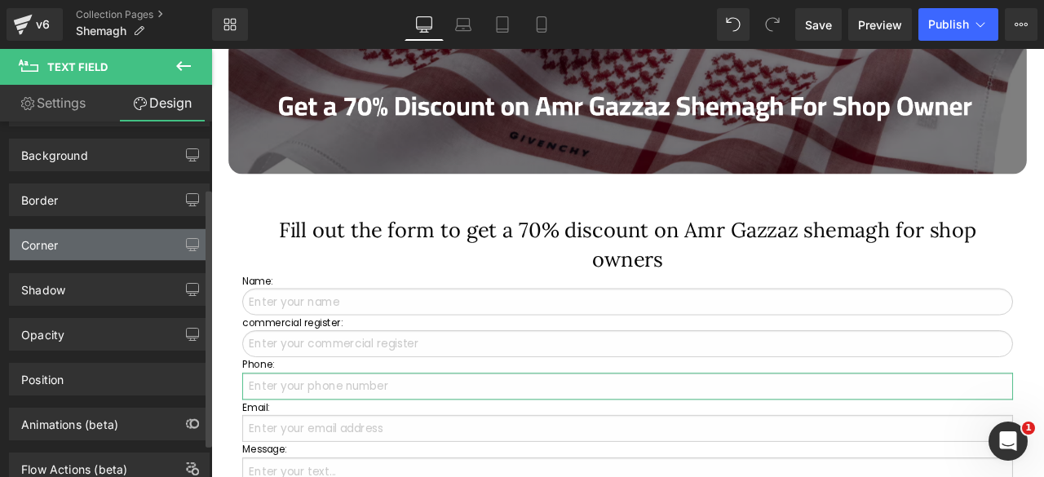
scroll to position [91, 0]
click at [68, 236] on div "Corner" at bounding box center [109, 242] width 199 height 31
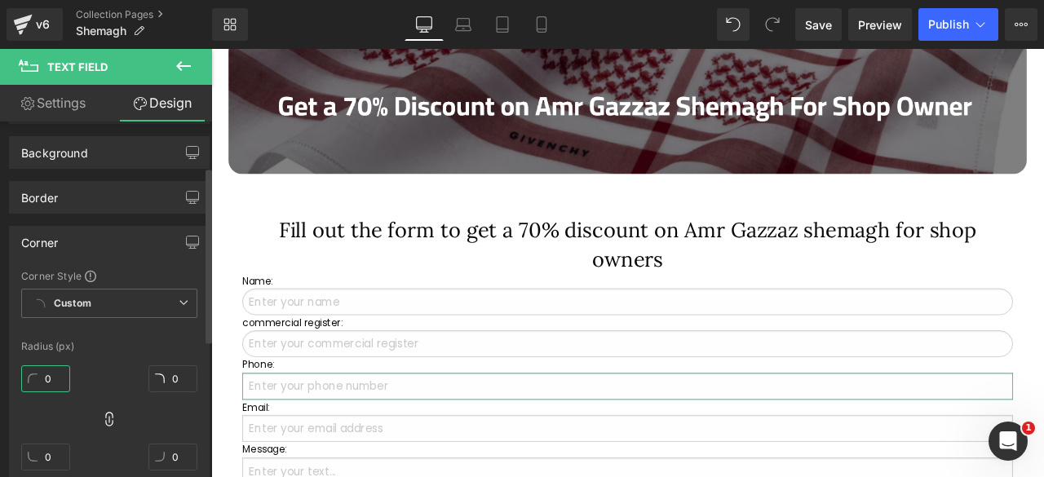
click at [45, 373] on input "0" at bounding box center [45, 378] width 49 height 27
type input "2"
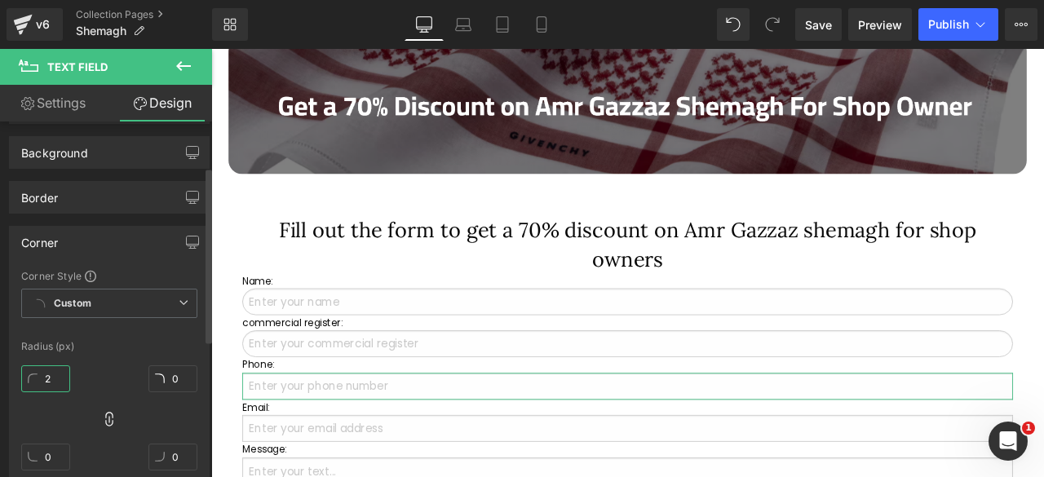
type input "2"
type input "25"
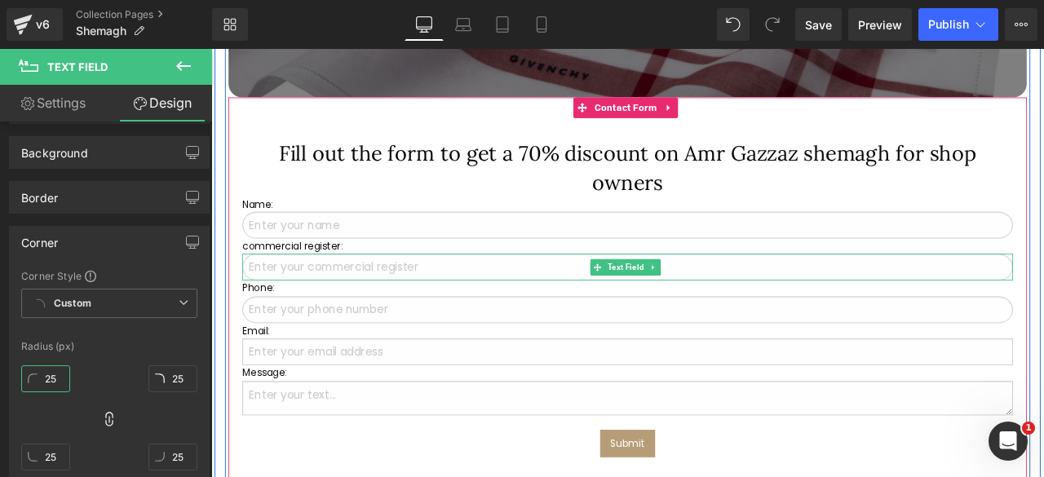
scroll to position [1388, 0]
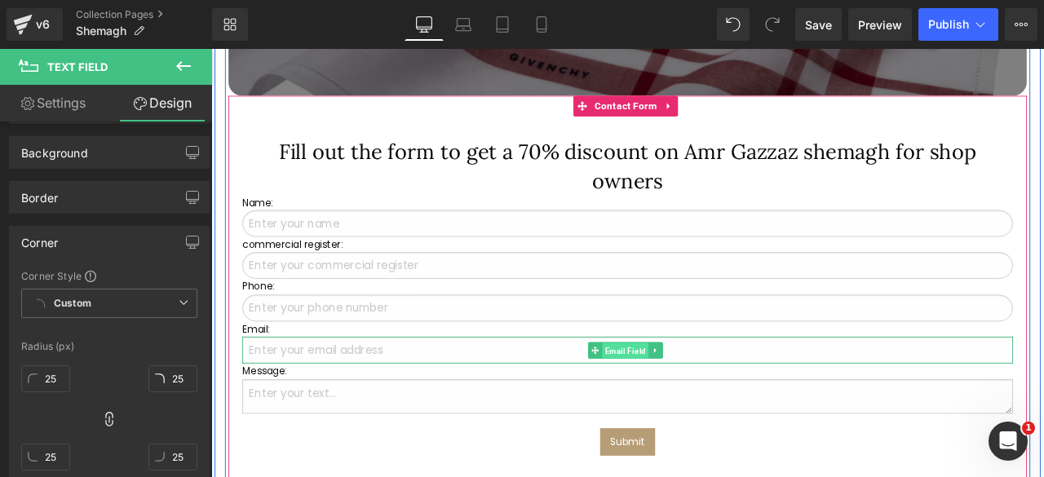
click at [691, 396] on span "Email Field" at bounding box center [702, 406] width 55 height 20
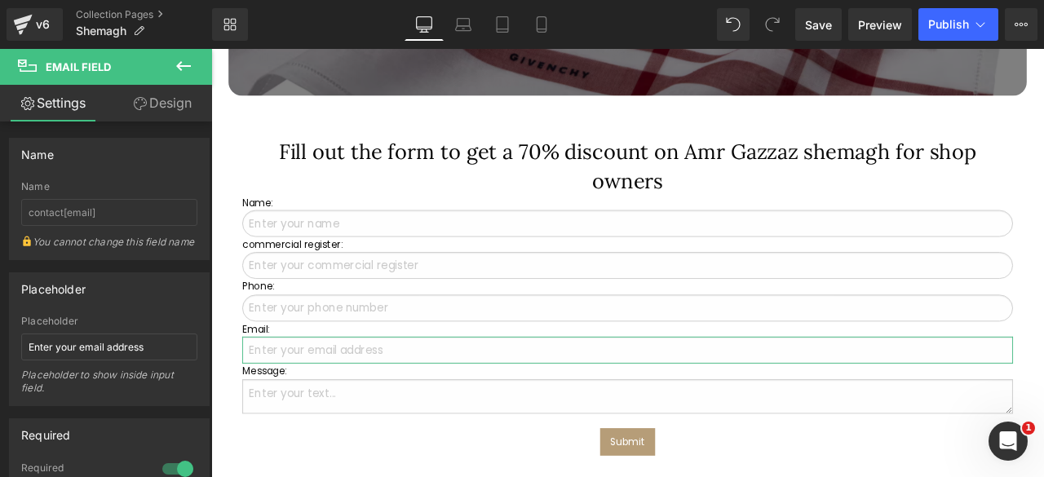
click at [150, 105] on link "Design" at bounding box center [162, 103] width 106 height 37
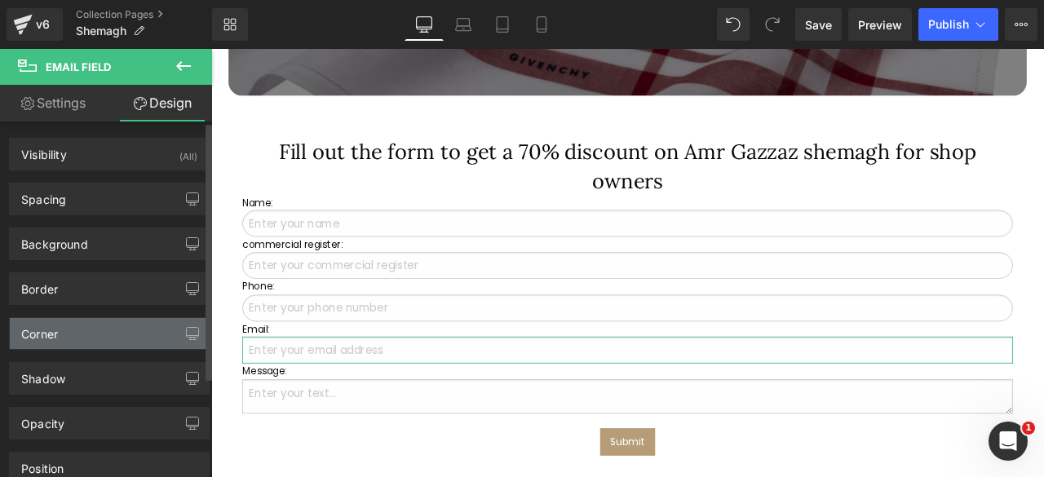
click at [50, 322] on div "Corner" at bounding box center [39, 329] width 37 height 23
click at [82, 334] on div "Corner" at bounding box center [109, 333] width 199 height 31
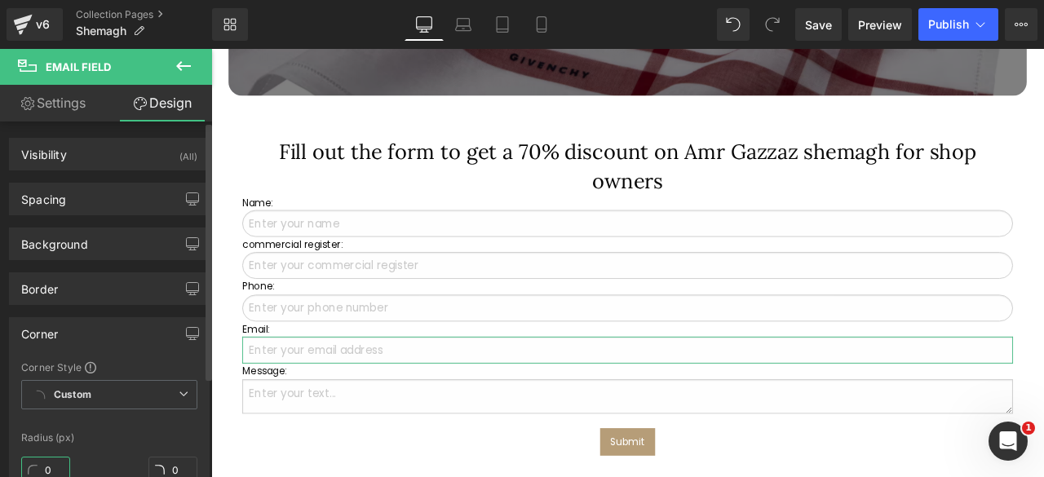
click at [46, 466] on input "0" at bounding box center [45, 470] width 49 height 27
type input "25"
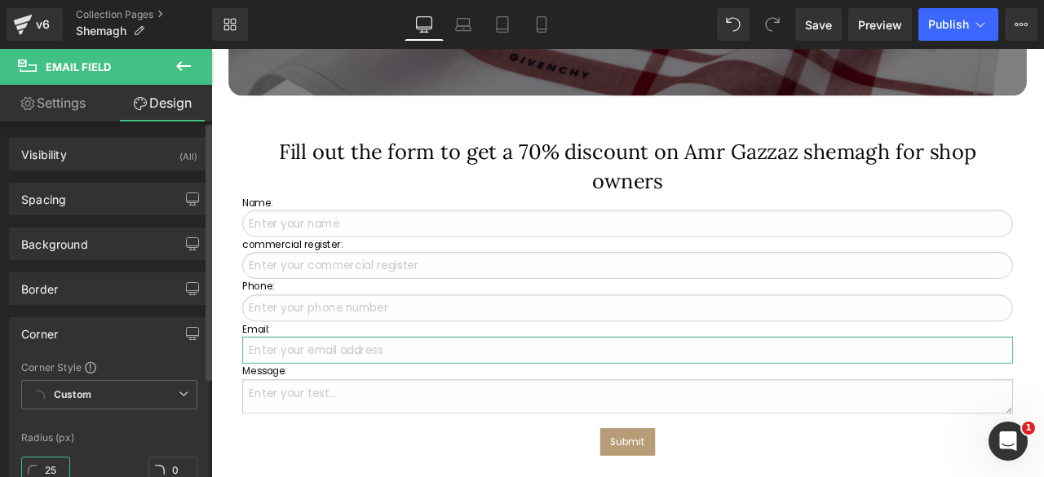
type input "25"
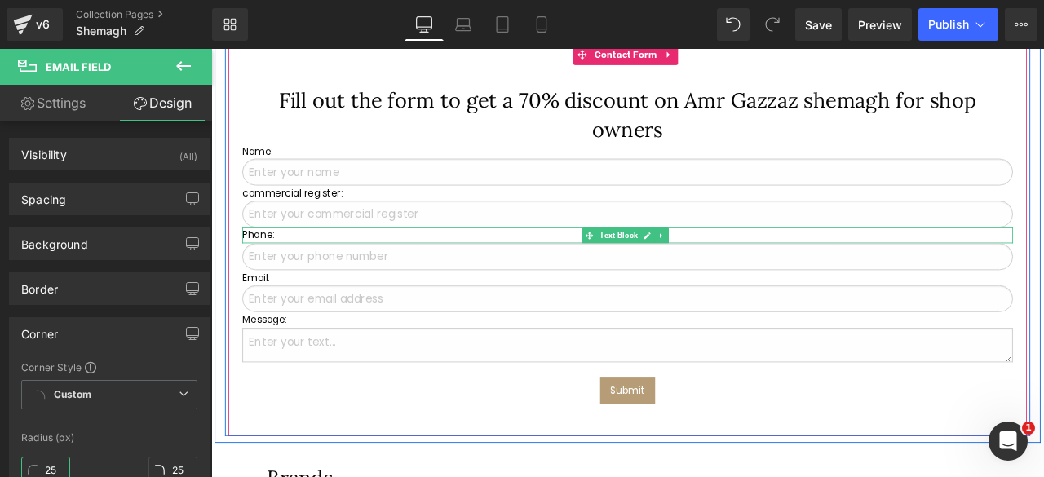
scroll to position [1451, 0]
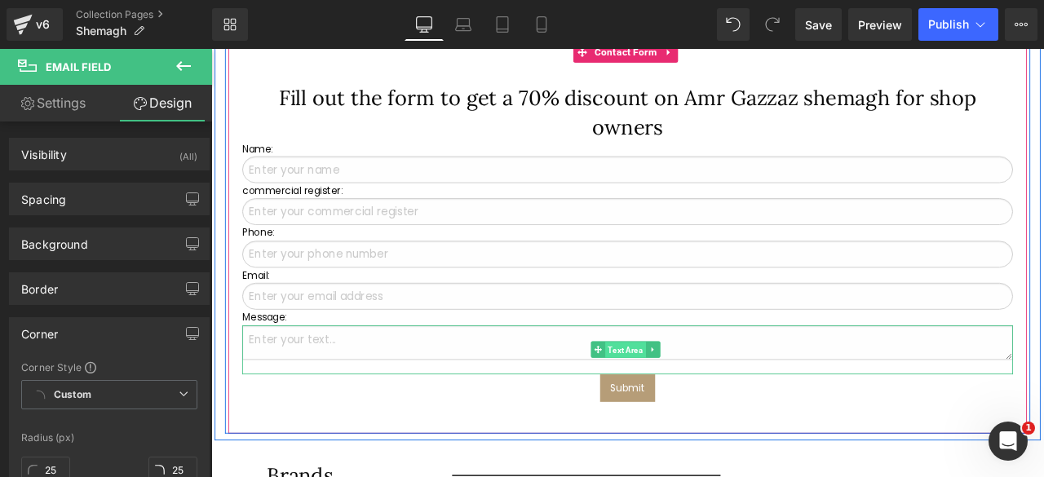
click at [697, 403] on span "Text Area" at bounding box center [702, 406] width 48 height 20
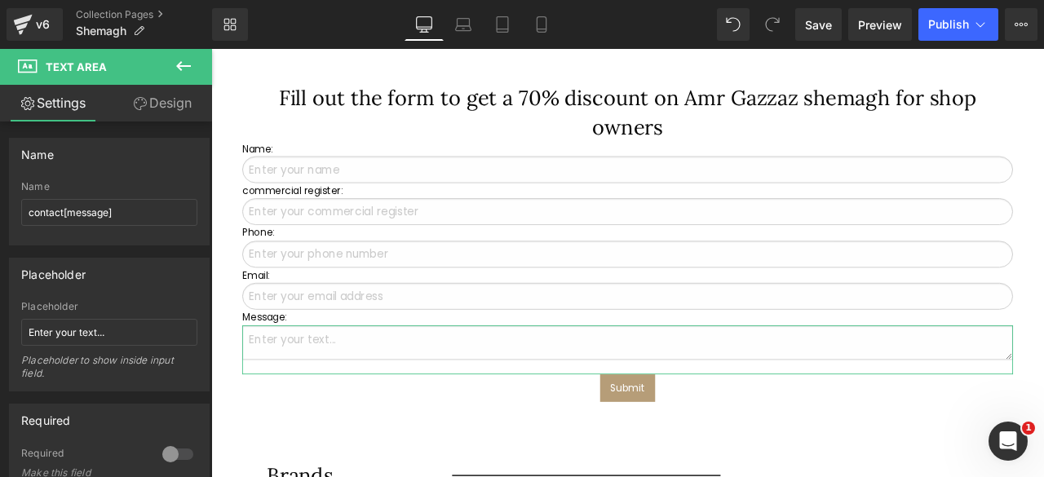
click at [165, 112] on link "Design" at bounding box center [162, 103] width 106 height 37
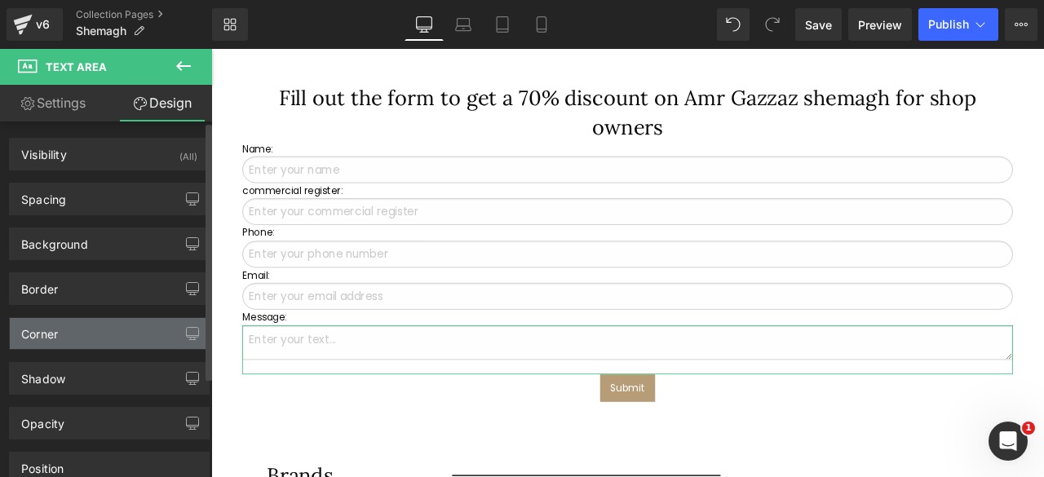
click at [49, 327] on div "Corner" at bounding box center [39, 329] width 37 height 23
click at [68, 329] on div "Corner" at bounding box center [109, 333] width 199 height 31
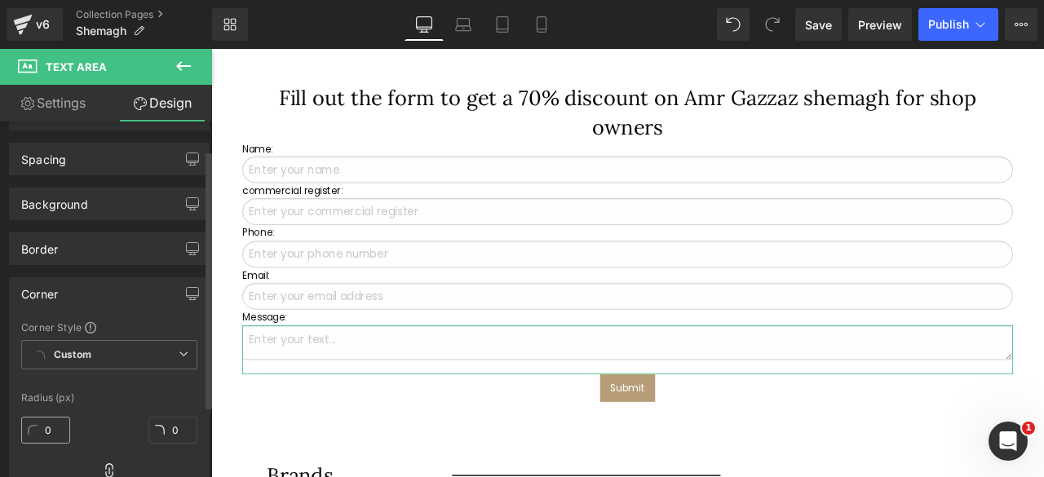
scroll to position [41, 0]
click at [44, 427] on input "0" at bounding box center [45, 429] width 49 height 27
type input "2"
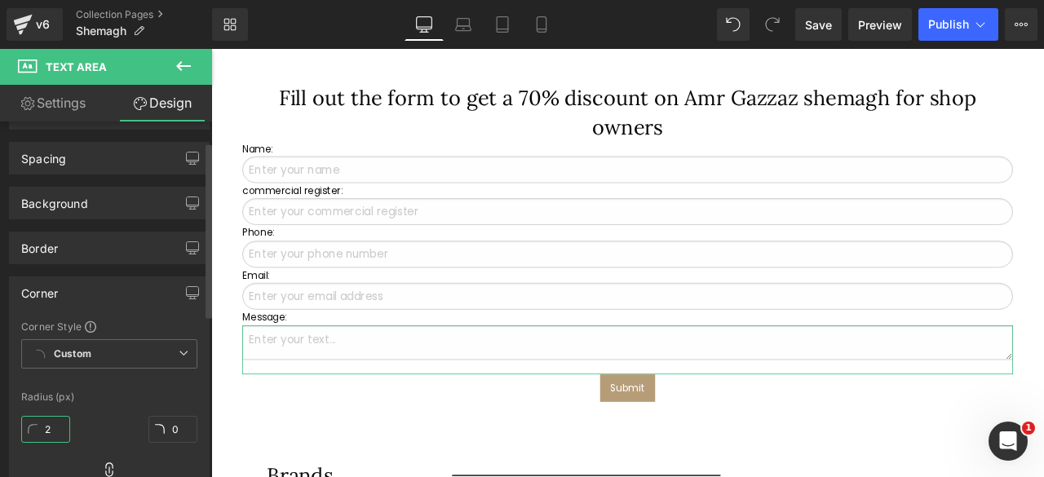
type input "2"
type input "25"
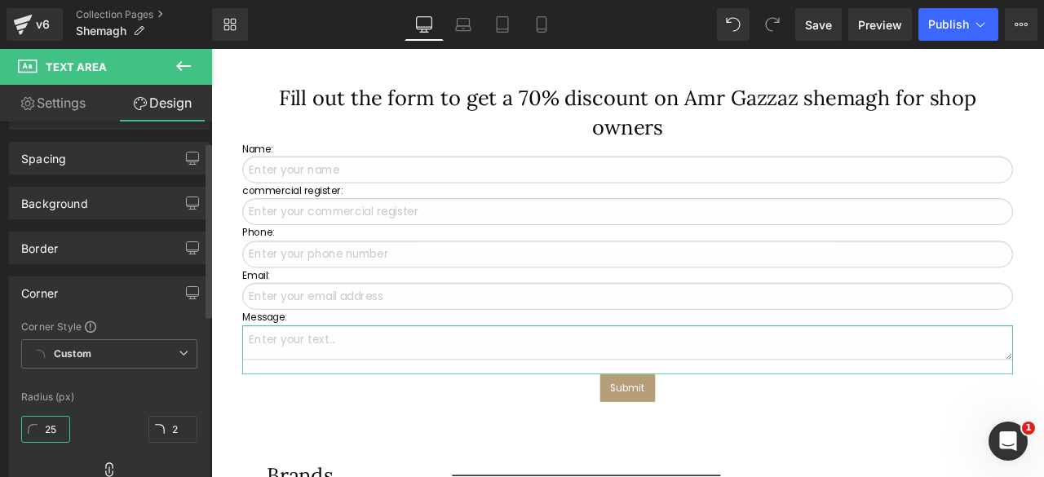
type input "25"
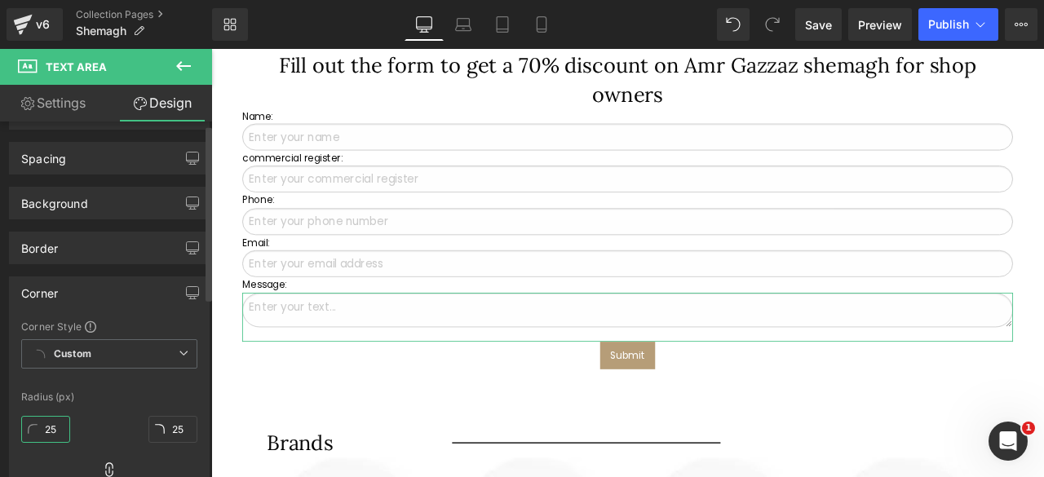
scroll to position [0, 0]
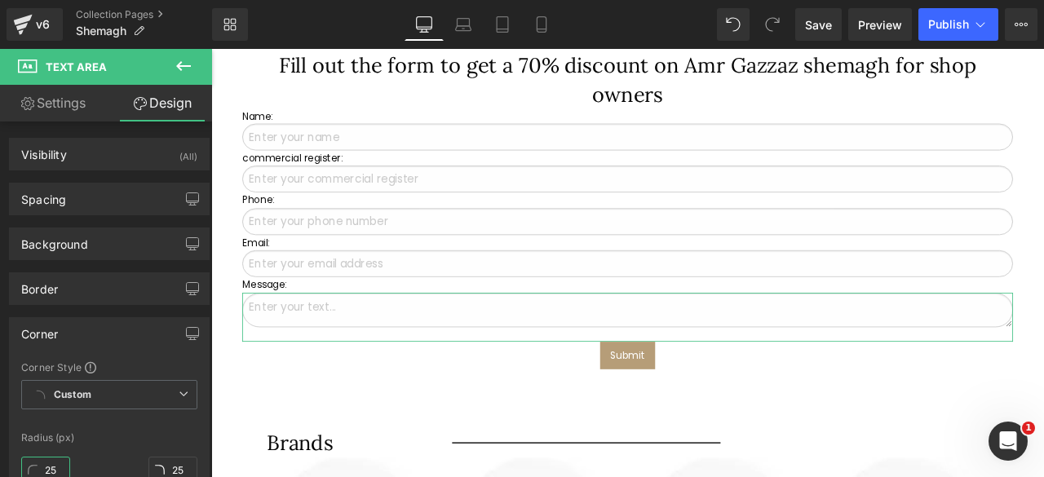
type input "25"
click at [61, 108] on link "Settings" at bounding box center [53, 103] width 106 height 37
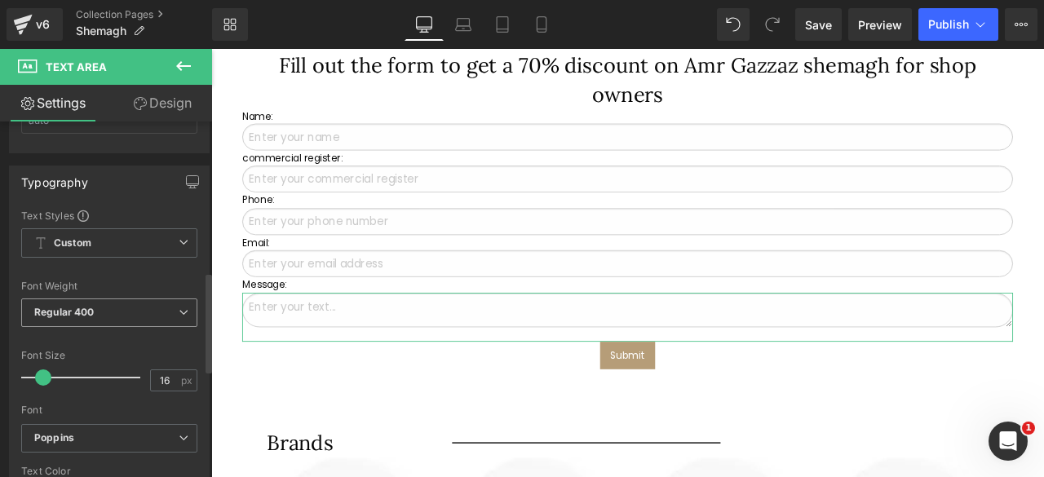
scroll to position [536, 0]
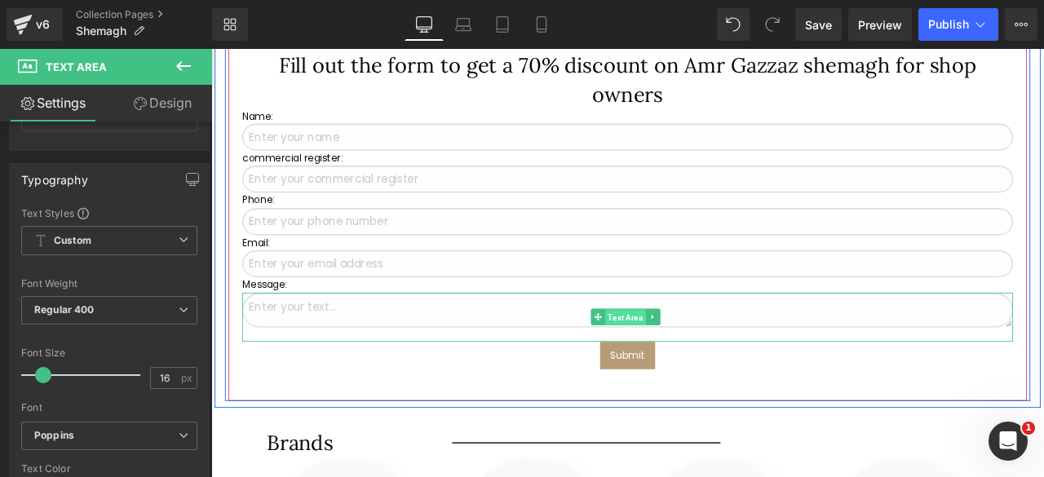
click at [699, 357] on span "Text Area" at bounding box center [702, 367] width 48 height 20
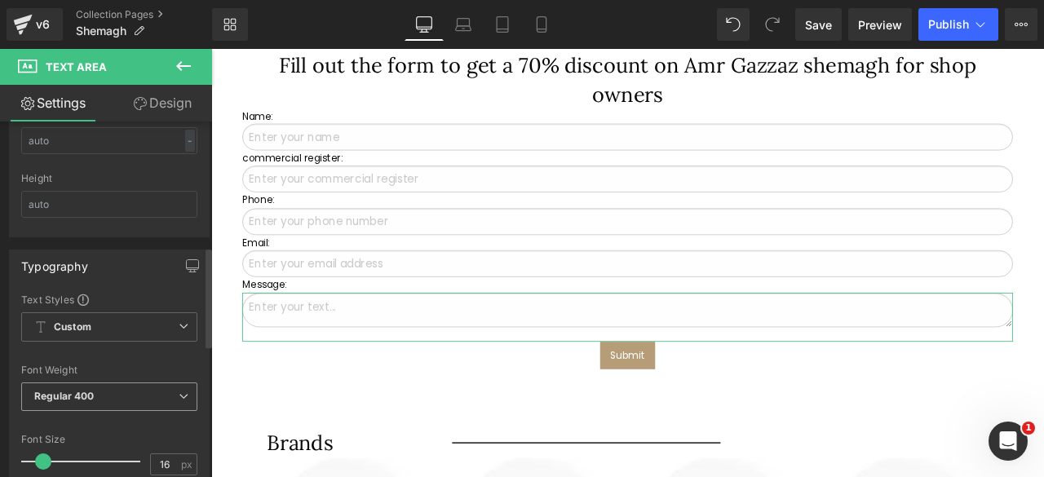
scroll to position [444, 0]
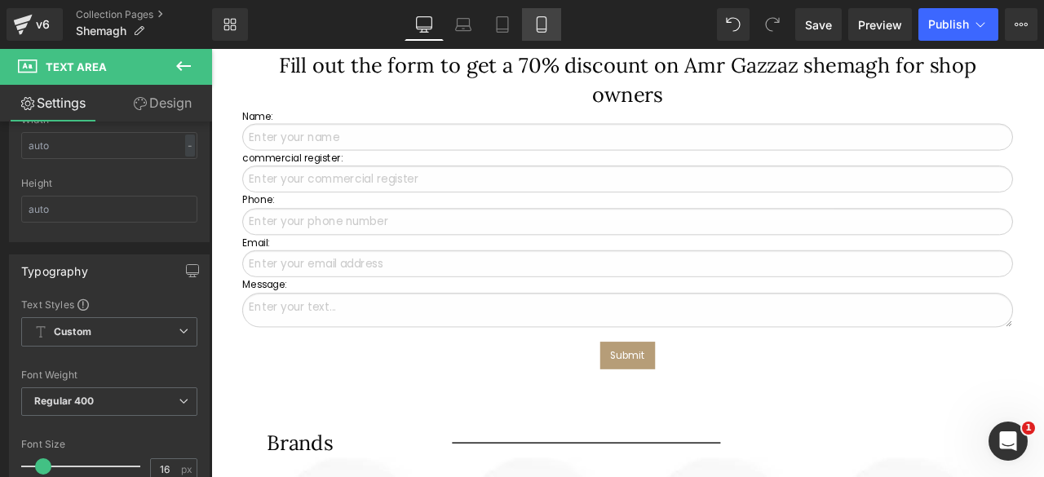
click at [546, 16] on icon at bounding box center [541, 24] width 16 height 16
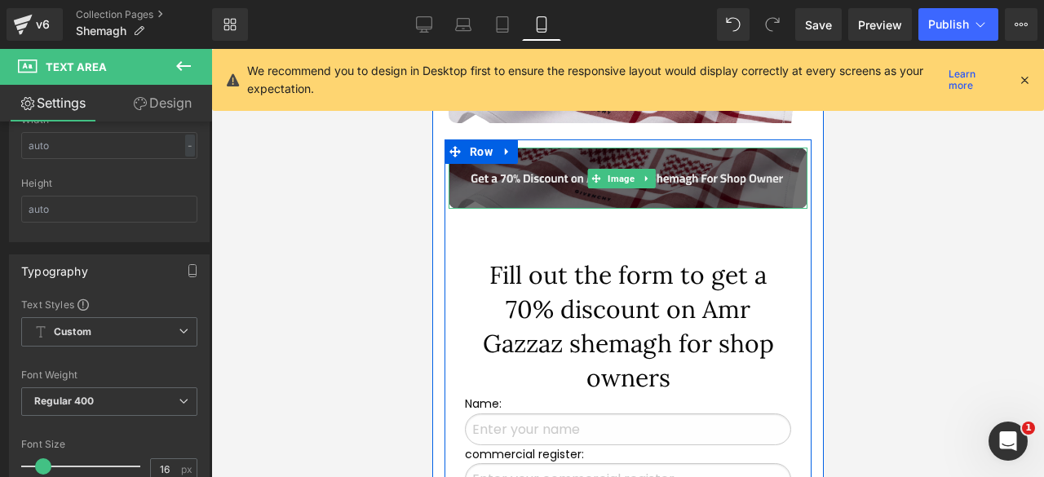
scroll to position [527, 0]
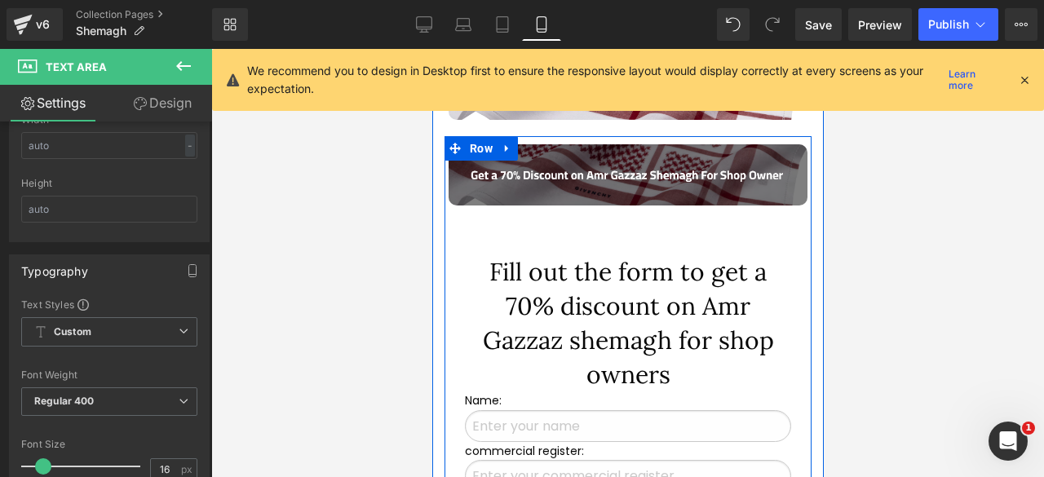
click at [603, 307] on div "Fill out the form to get a 70% discount on Amr Gazzaz shemagh for shop owners H…" at bounding box center [627, 322] width 326 height 137
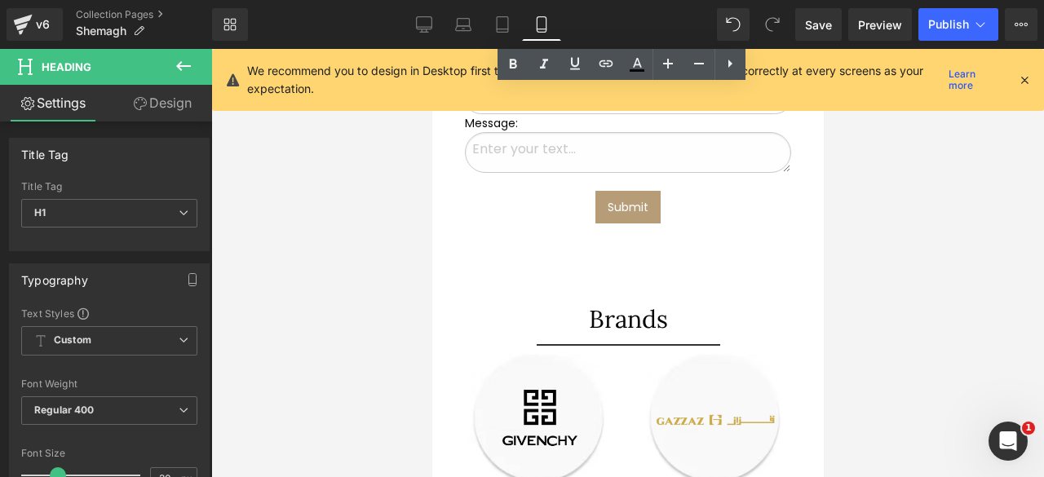
scroll to position [995, 0]
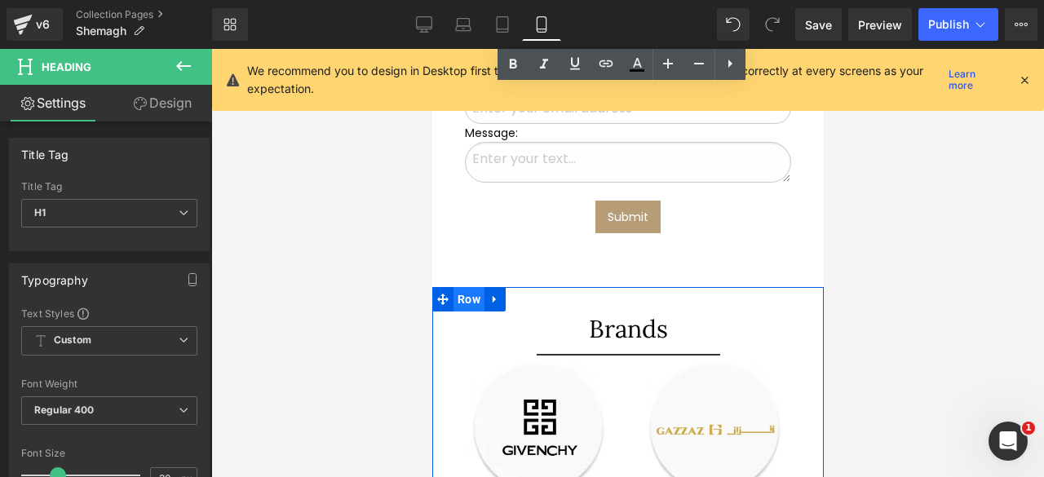
click at [470, 293] on span "Row" at bounding box center [468, 299] width 31 height 24
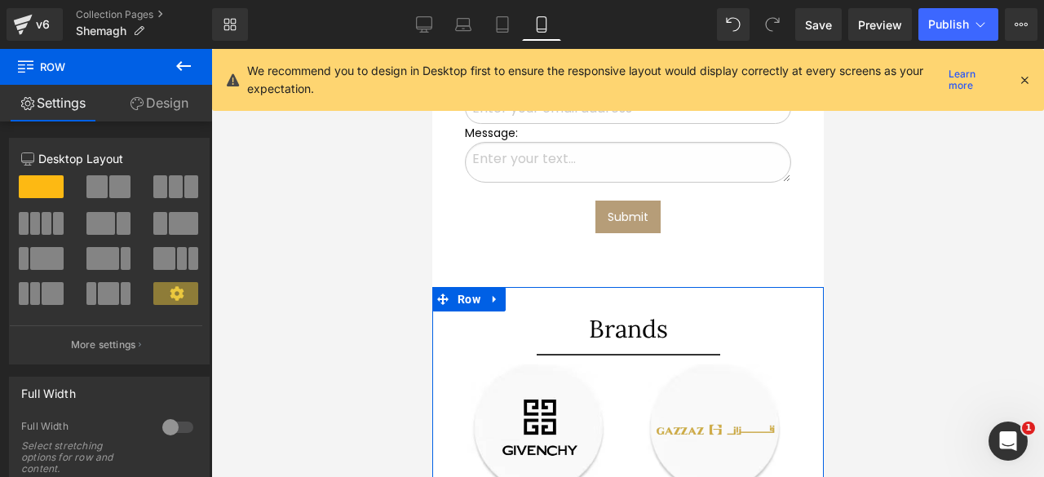
click at [169, 96] on link "Design" at bounding box center [159, 103] width 106 height 37
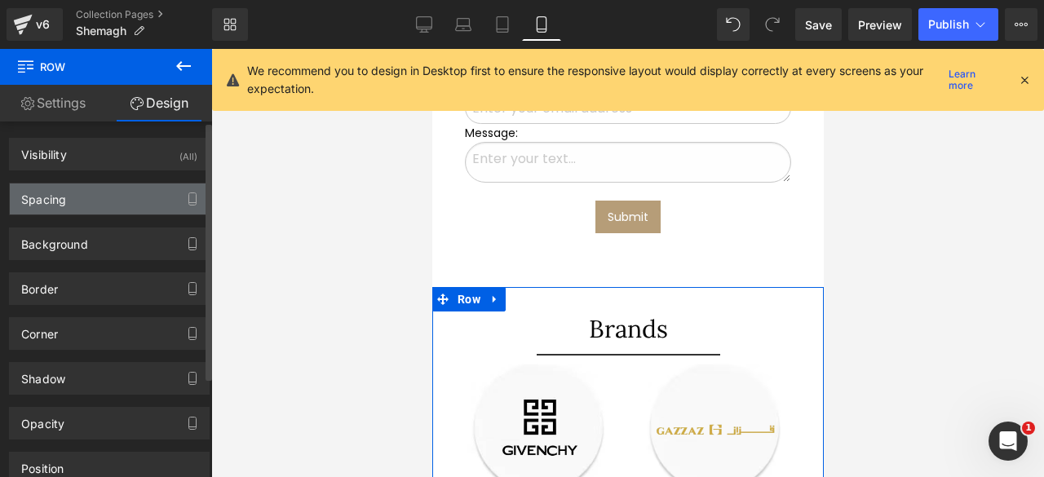
type input "0"
type input "30"
type input "0"
type input "10"
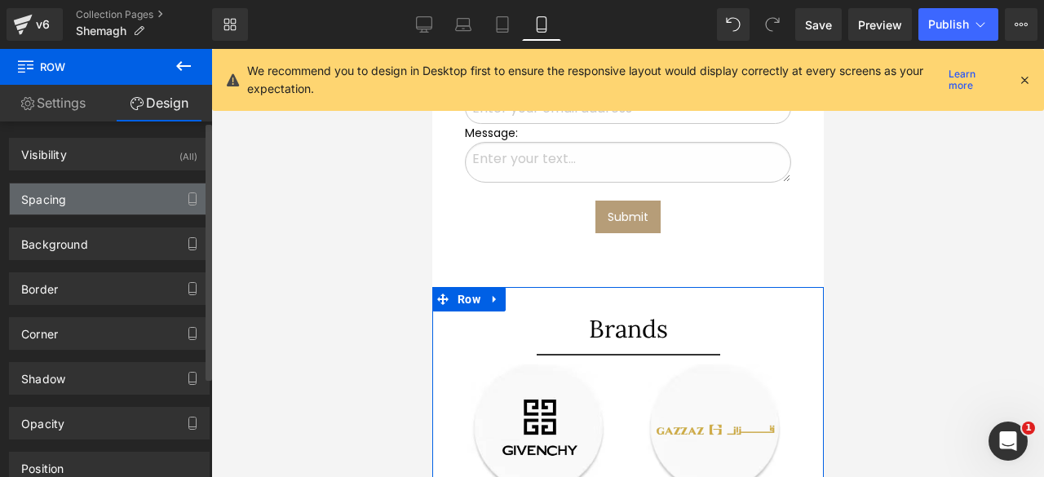
type input "0"
click at [63, 204] on div "Spacing" at bounding box center [43, 194] width 45 height 23
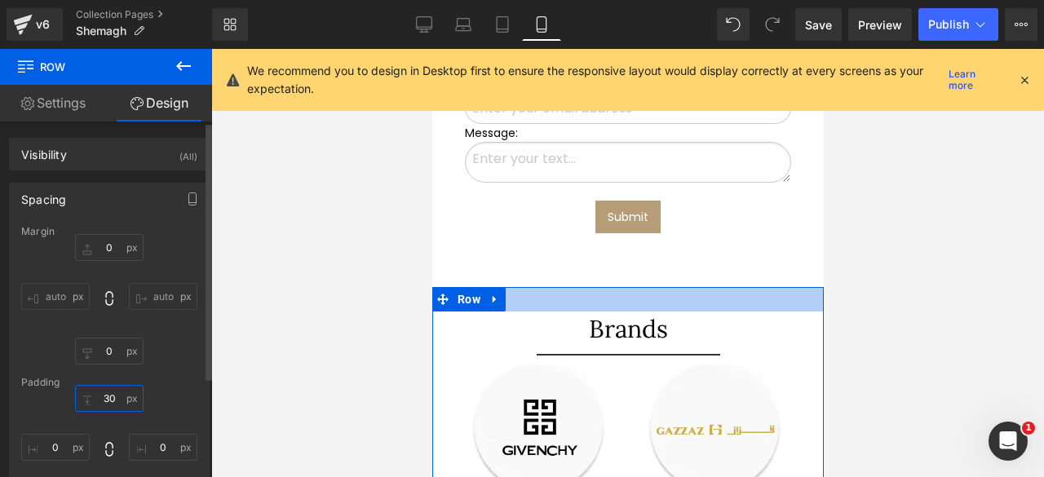
click at [110, 395] on input "30" at bounding box center [109, 398] width 68 height 27
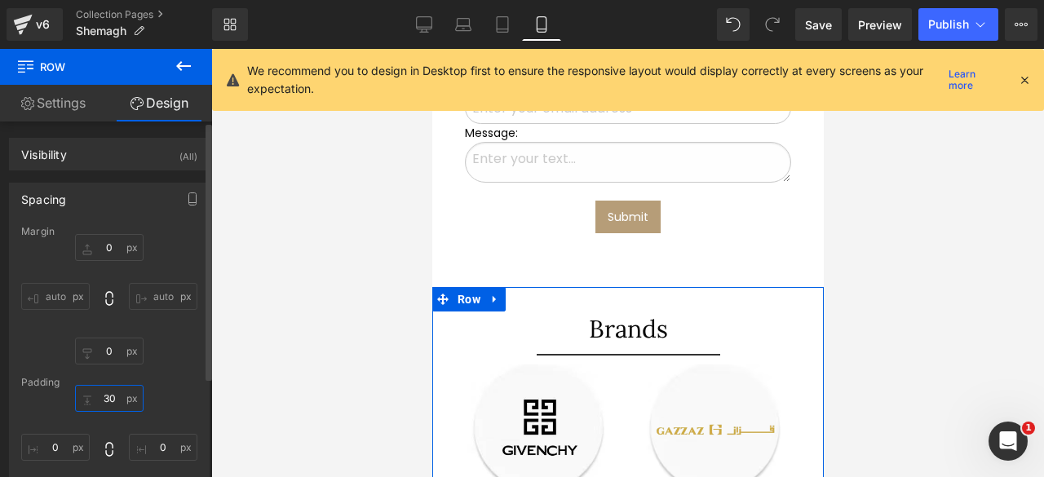
click at [110, 395] on input "30" at bounding box center [109, 398] width 68 height 27
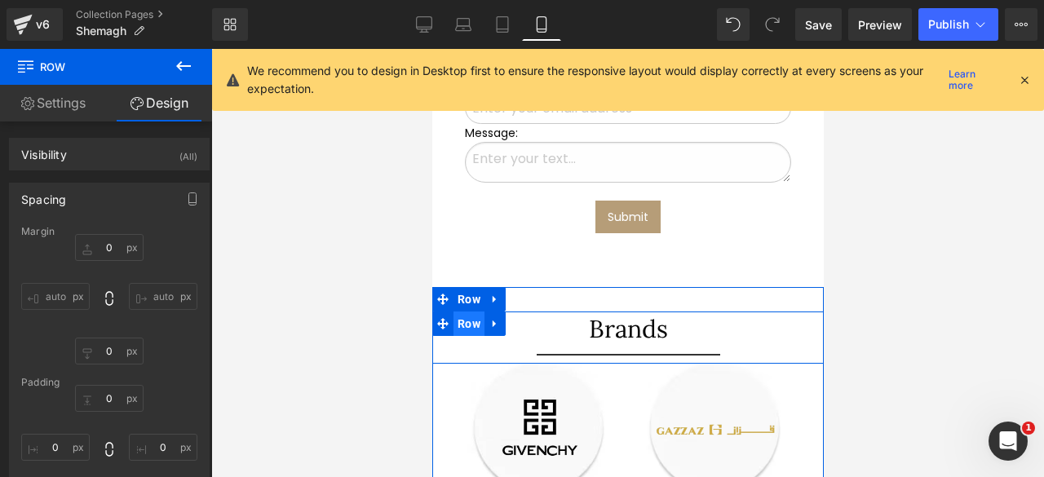
click at [465, 311] on span "Row" at bounding box center [468, 323] width 31 height 24
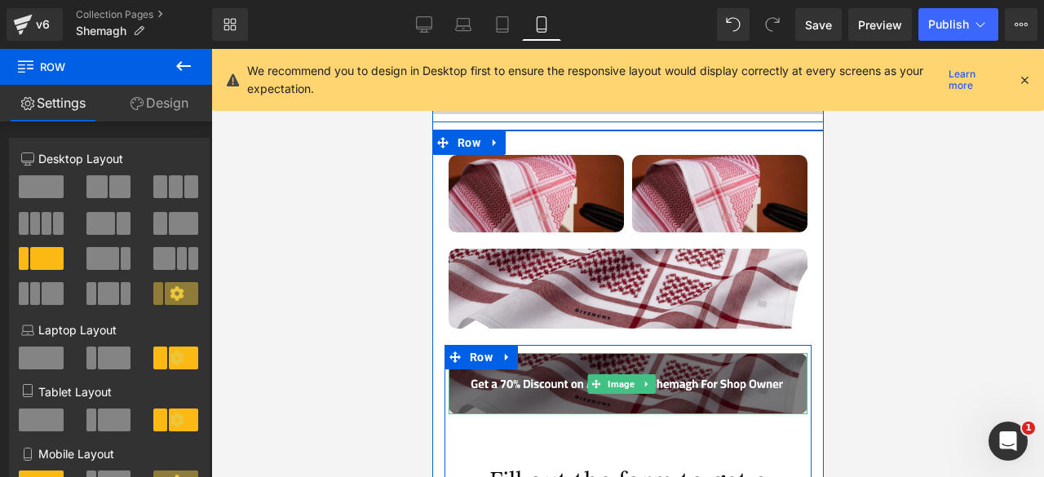
scroll to position [318, 0]
click at [479, 345] on span "Row" at bounding box center [480, 357] width 31 height 24
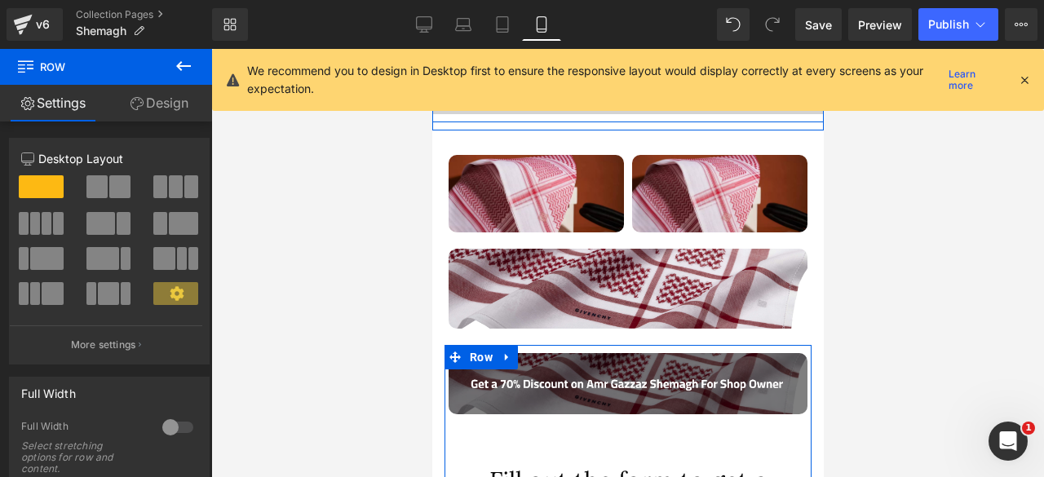
click at [147, 109] on link "Design" at bounding box center [159, 103] width 106 height 37
click at [0, 0] on div "Spacing" at bounding box center [0, 0] width 0 height 0
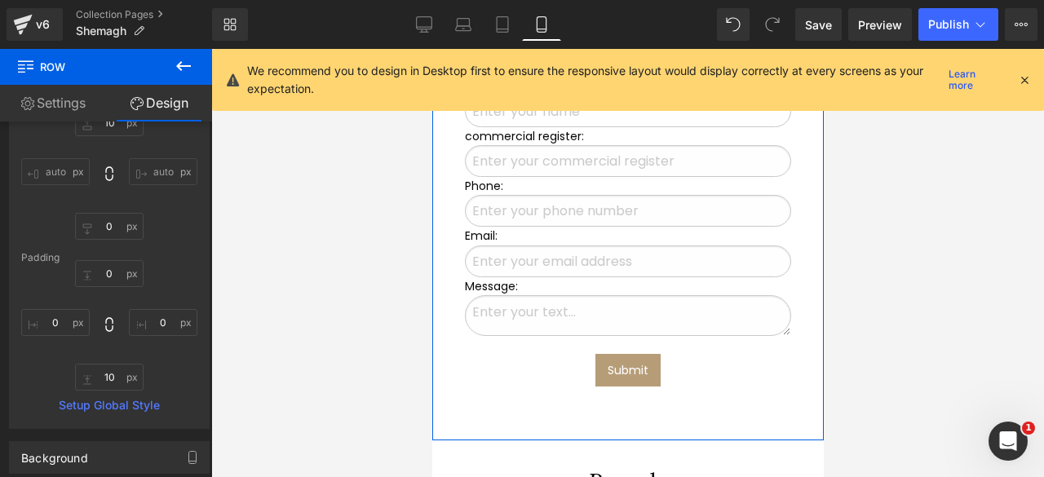
scroll to position [856, 0]
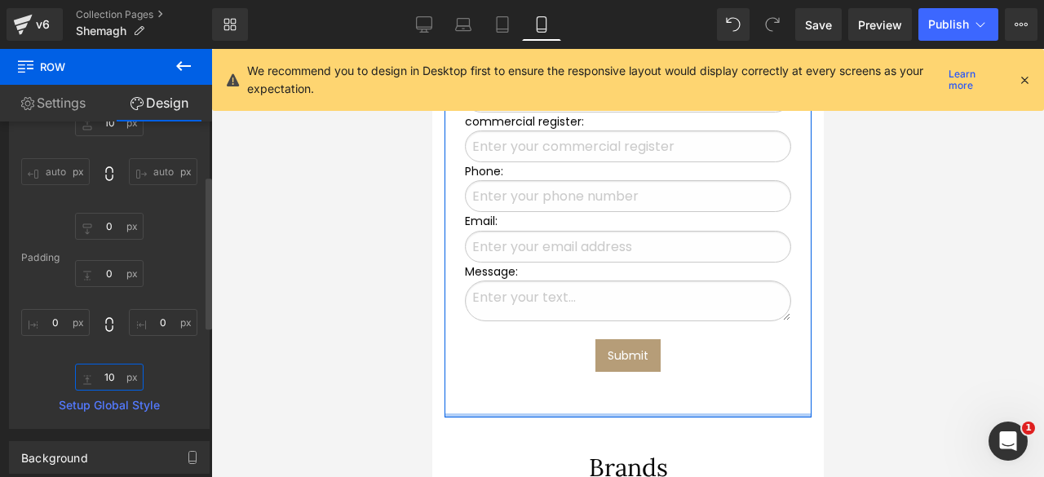
click at [113, 373] on input "10" at bounding box center [109, 377] width 68 height 27
type input "0"
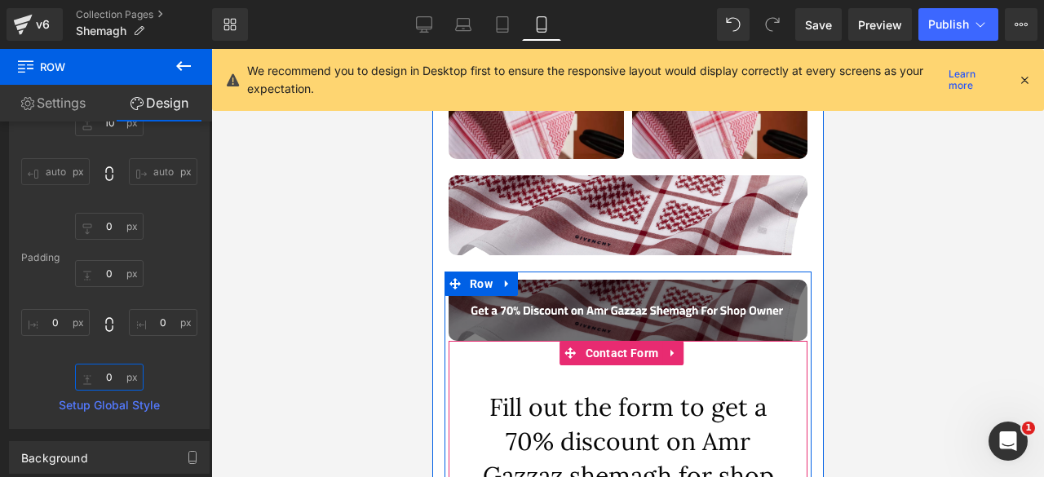
scroll to position [387, 0]
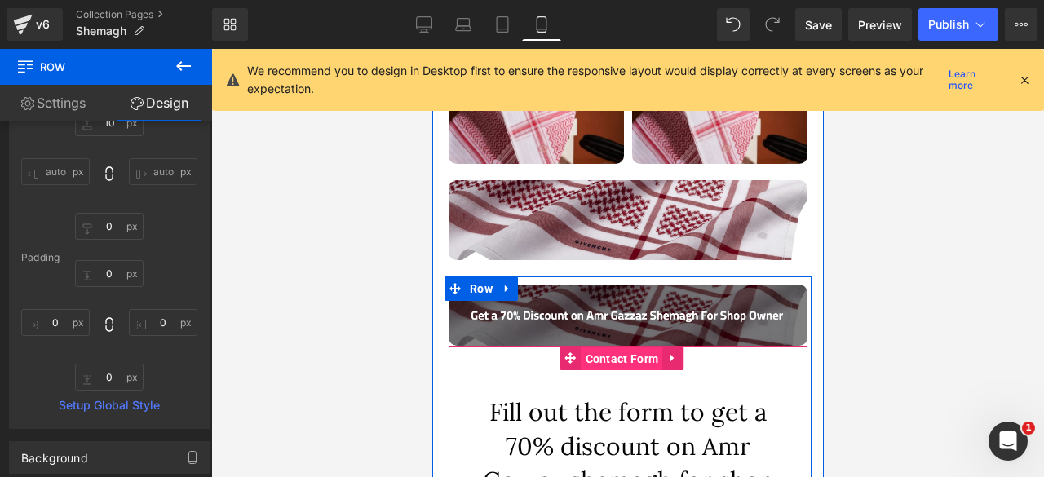
click at [616, 350] on span "Contact Form" at bounding box center [622, 359] width 82 height 24
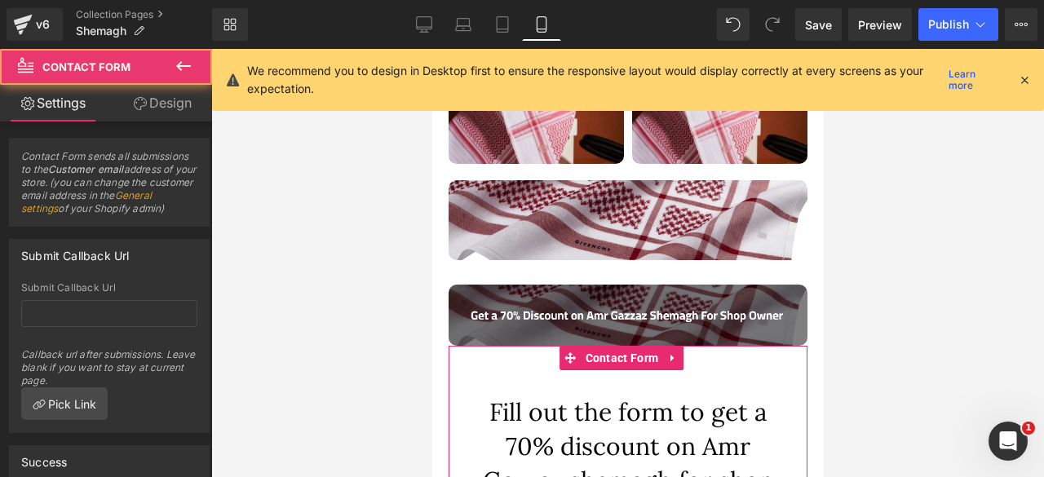
click at [158, 110] on link "Design" at bounding box center [162, 103] width 106 height 37
click at [0, 0] on div "Spacing" at bounding box center [0, 0] width 0 height 0
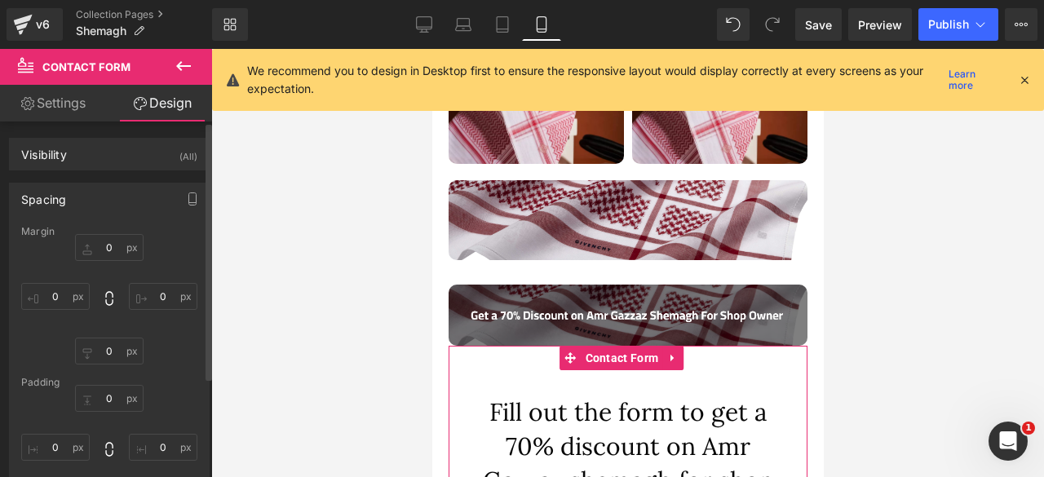
type input "0"
type input "60"
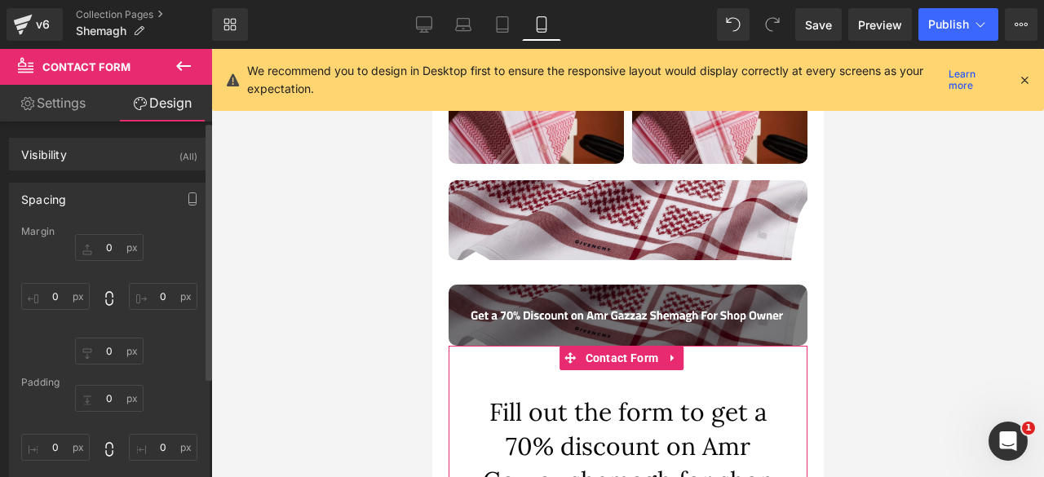
type input "20"
type input "30"
type input "20"
click at [107, 397] on input "60" at bounding box center [109, 398] width 68 height 27
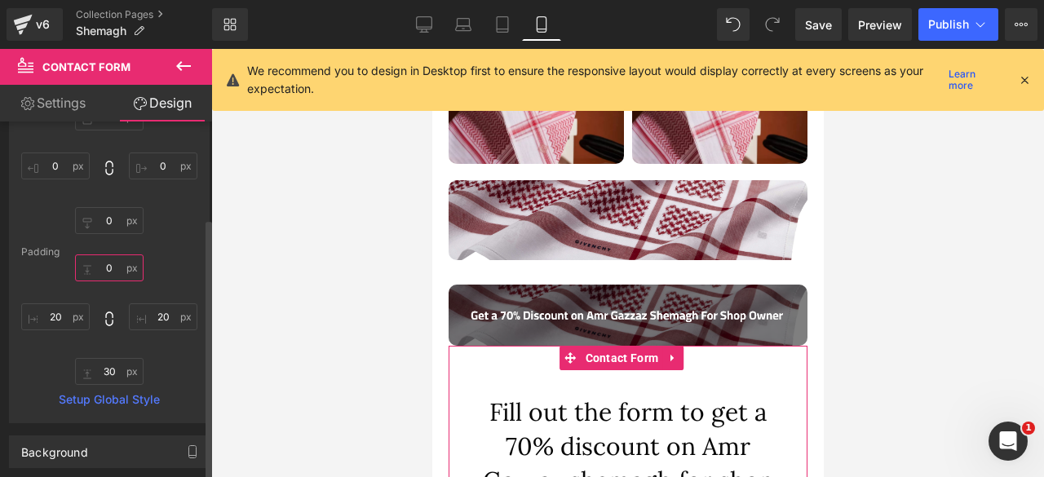
scroll to position [134, 0]
type input "600"
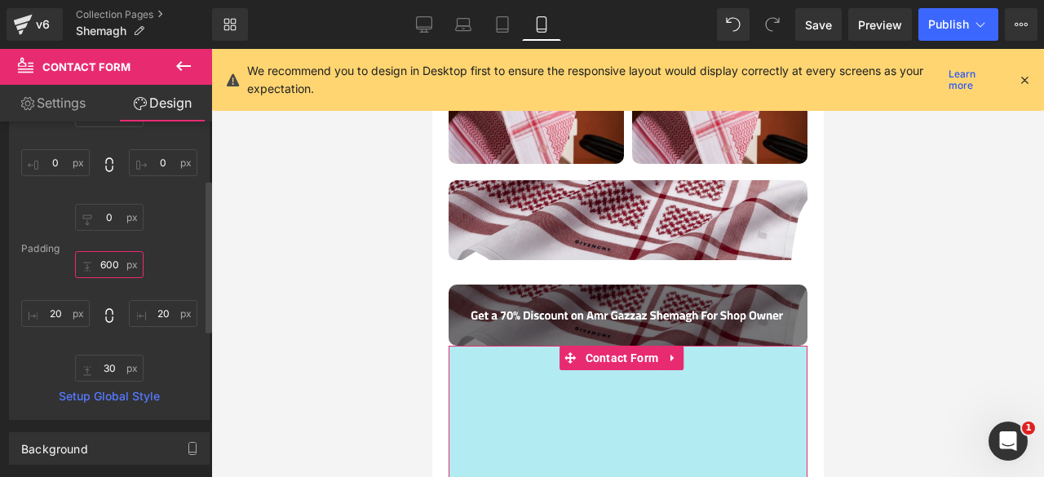
click at [105, 267] on input "600" at bounding box center [109, 264] width 68 height 27
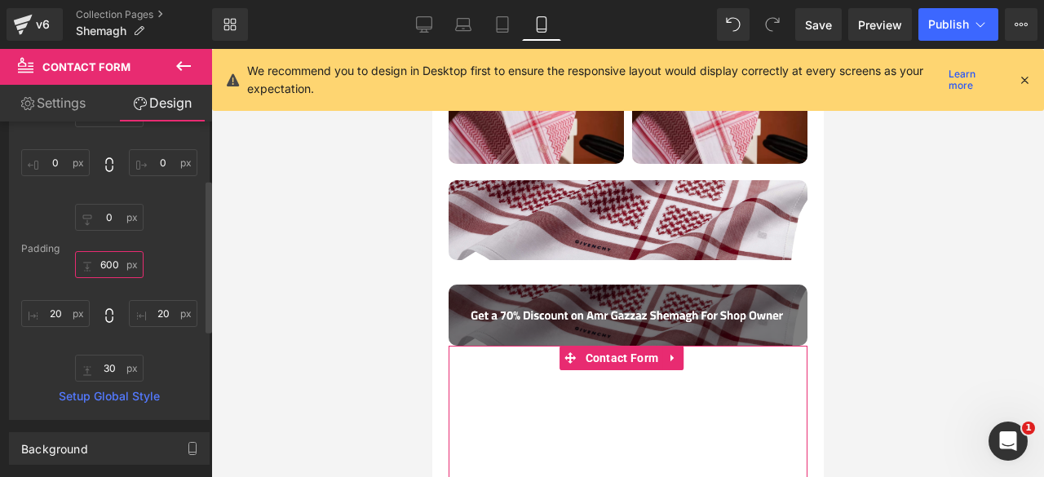
click at [105, 267] on input "600" at bounding box center [109, 264] width 68 height 27
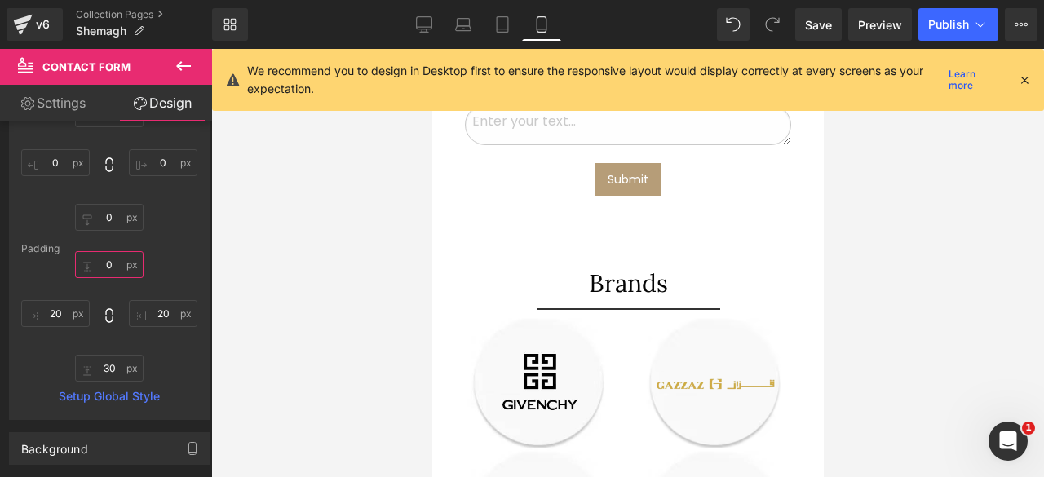
scroll to position [1029, 0]
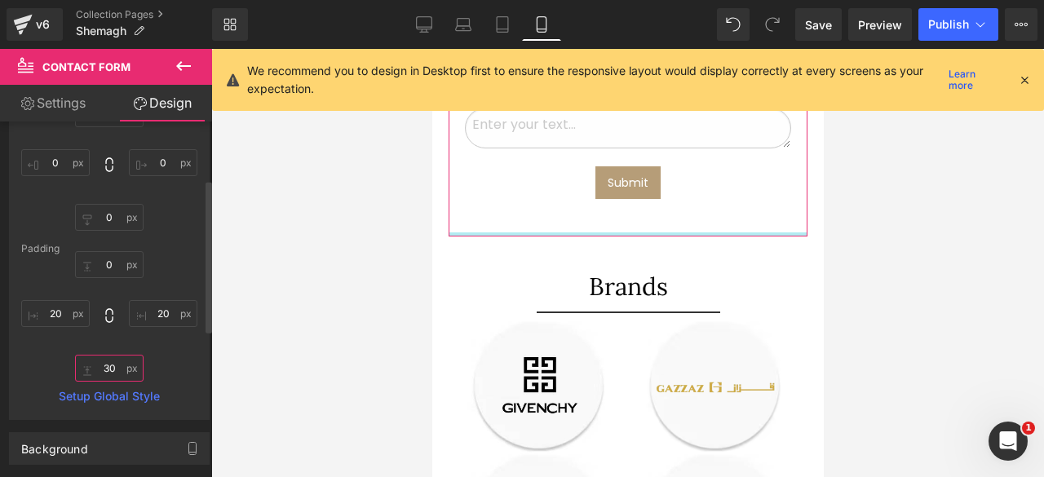
click at [108, 361] on input "30" at bounding box center [109, 368] width 68 height 27
click at [169, 350] on div "20px 20 20px 20" at bounding box center [109, 316] width 176 height 130
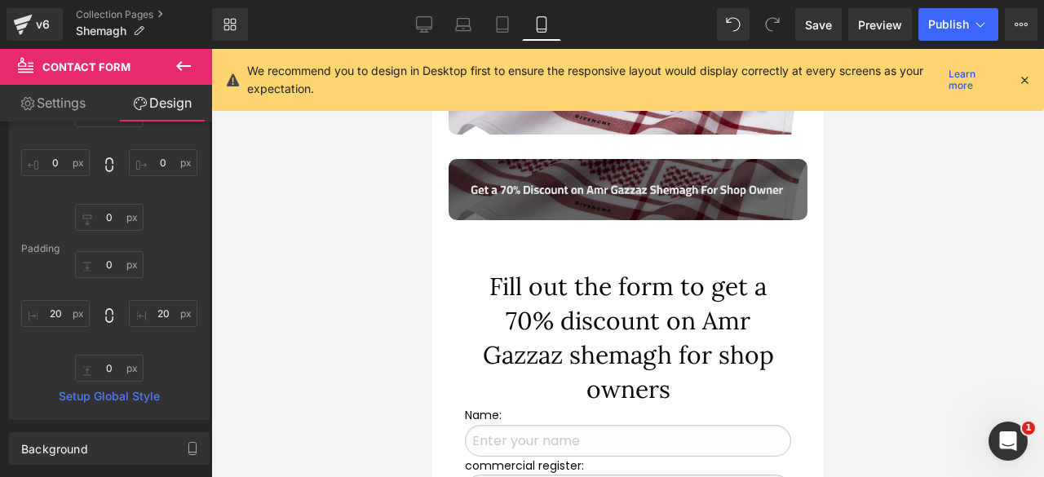
scroll to position [499, 0]
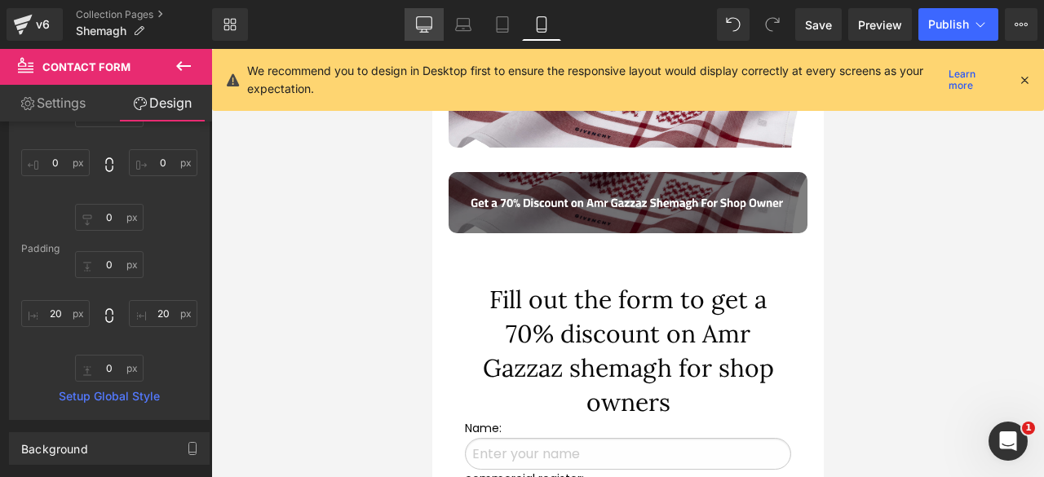
click at [420, 20] on icon at bounding box center [424, 24] width 16 height 16
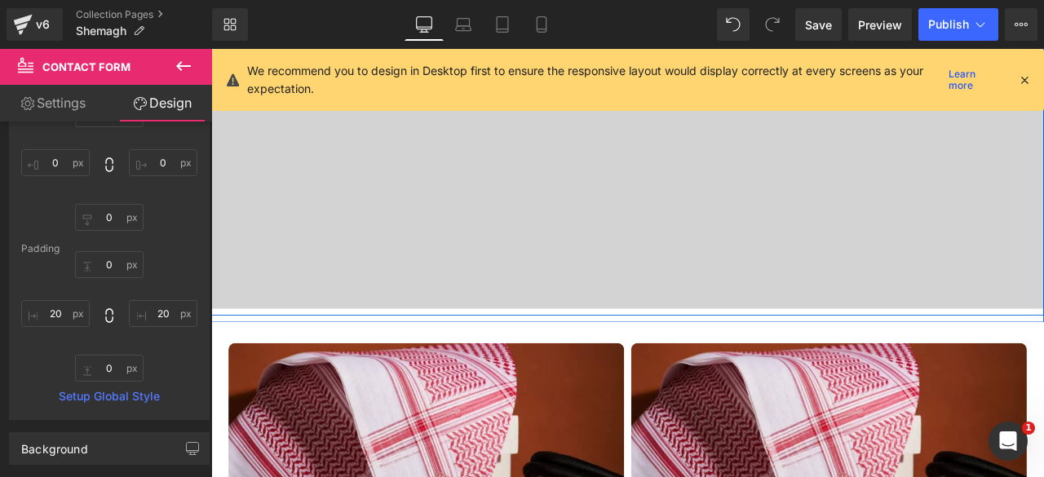
type input "0"
type input "60"
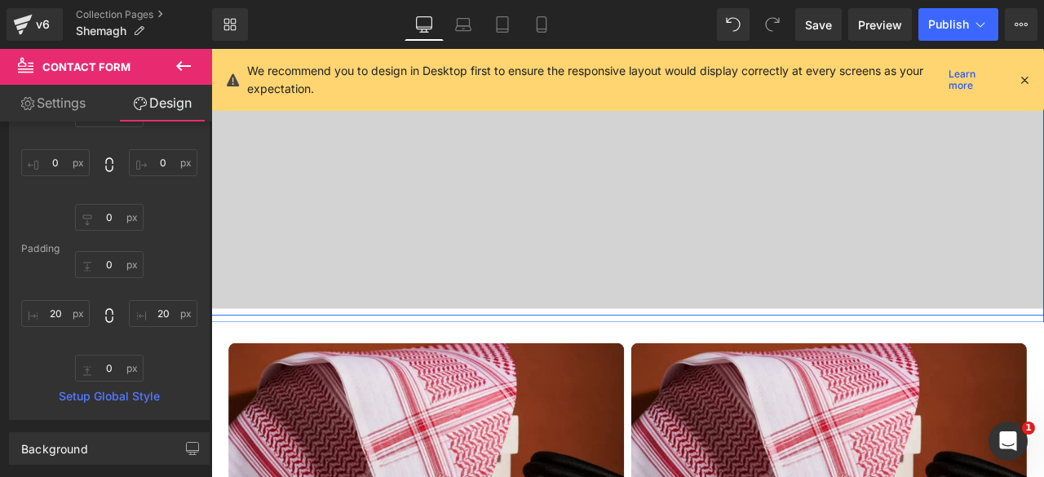
type input "20"
type input "30"
type input "20"
